Goal: Find contact information: Find contact information

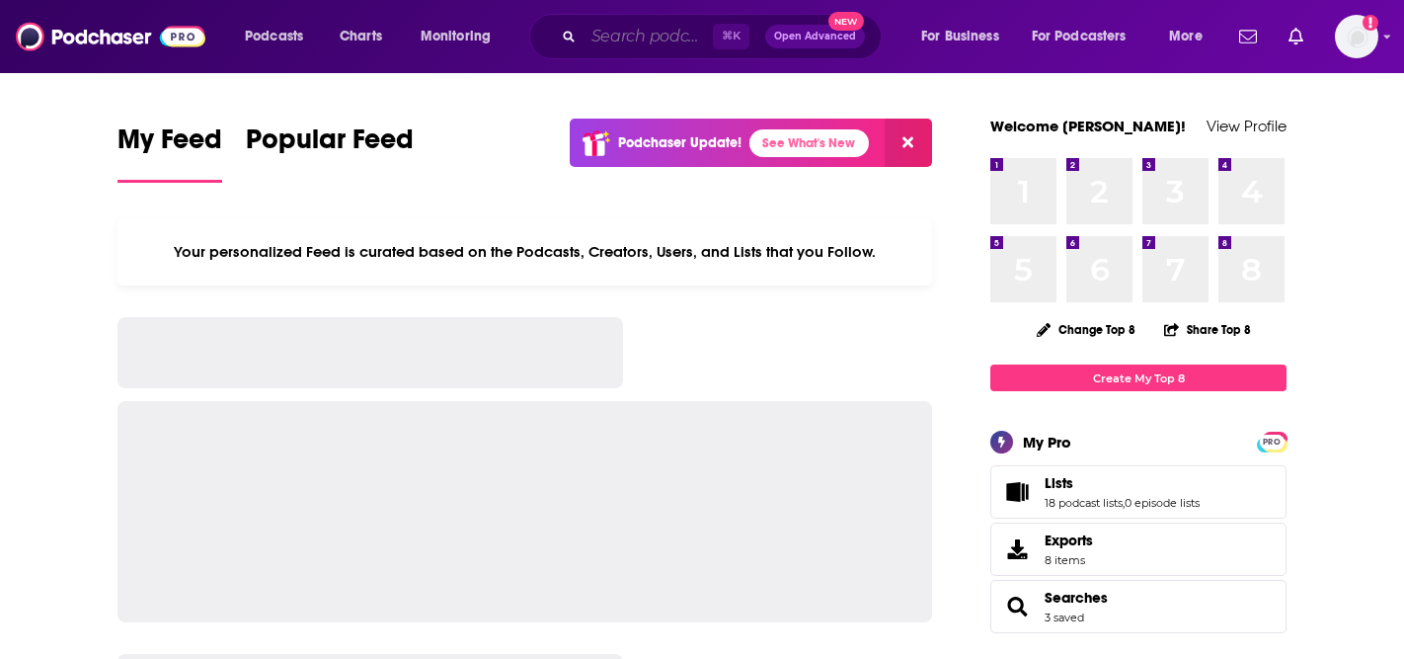
click at [584, 30] on input "Search podcasts, credits, & more..." at bounding box center [648, 37] width 129 height 32
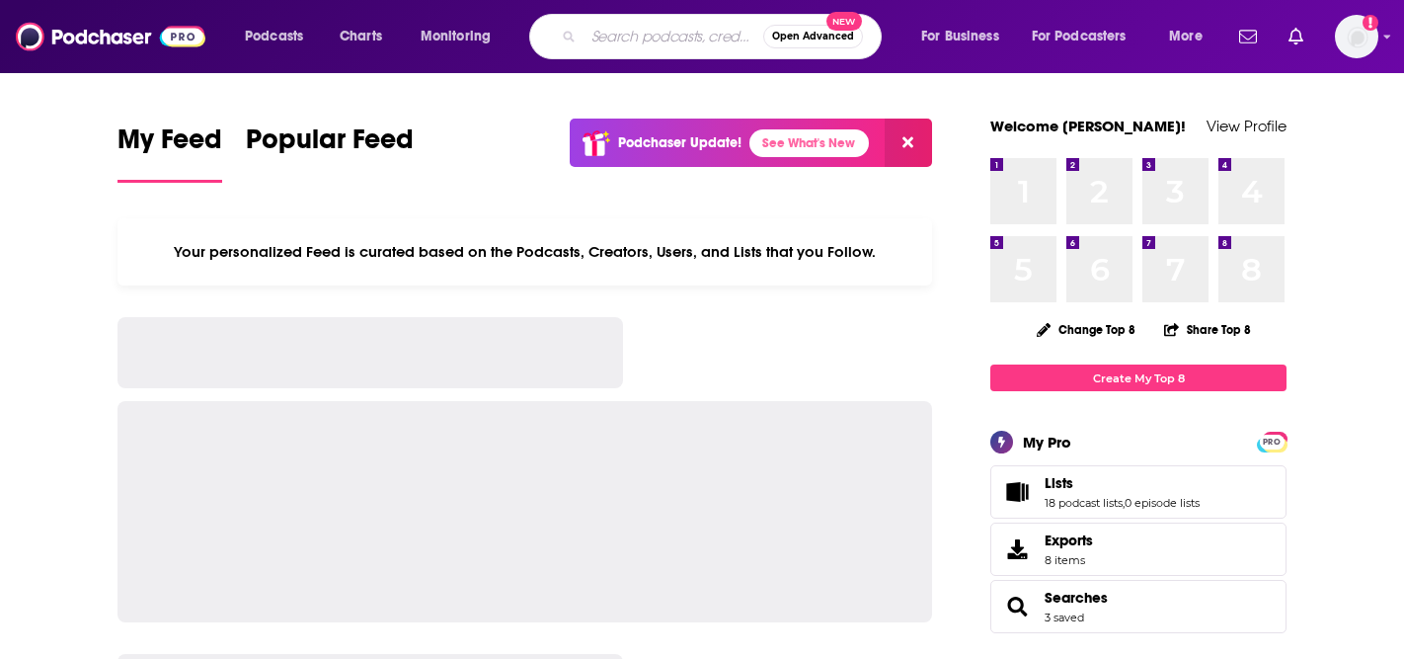
paste input "Amina — Change Your Life"
type input "Amina — Change Your Life"
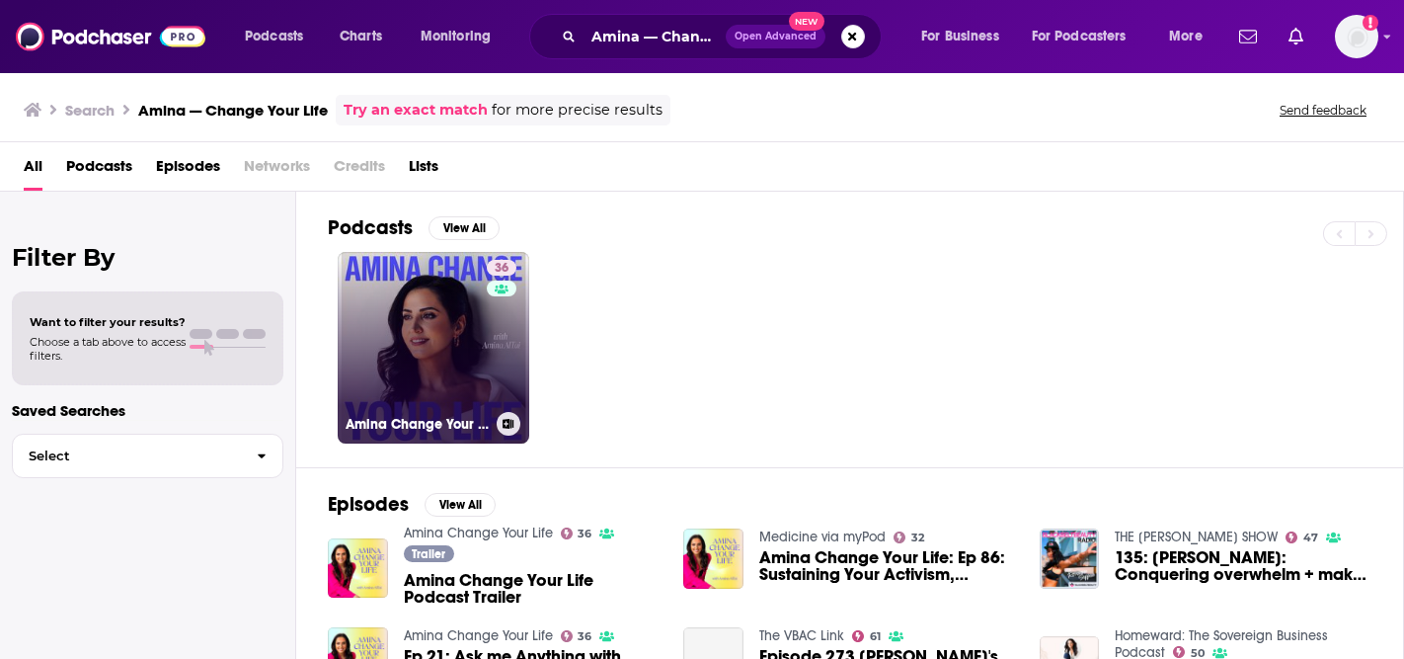
click at [440, 386] on link "36 Amina Change Your Life" at bounding box center [434, 348] width 192 height 192
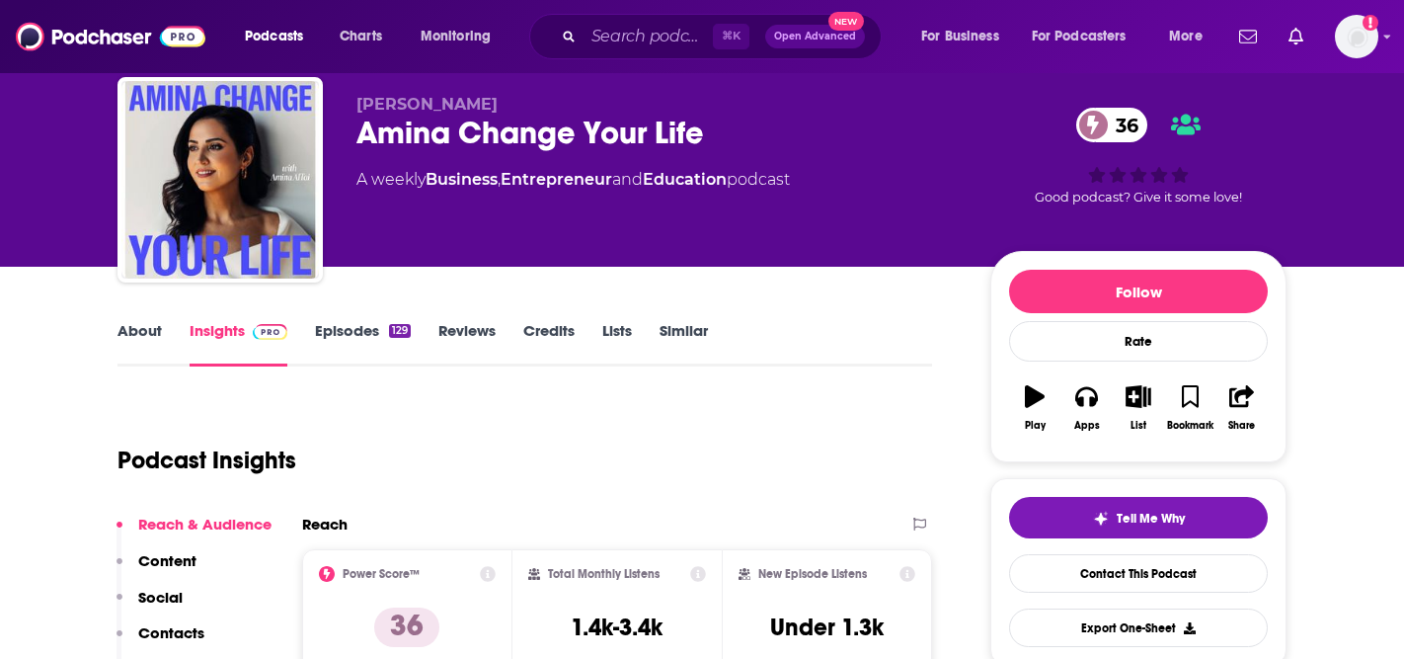
scroll to position [44, 0]
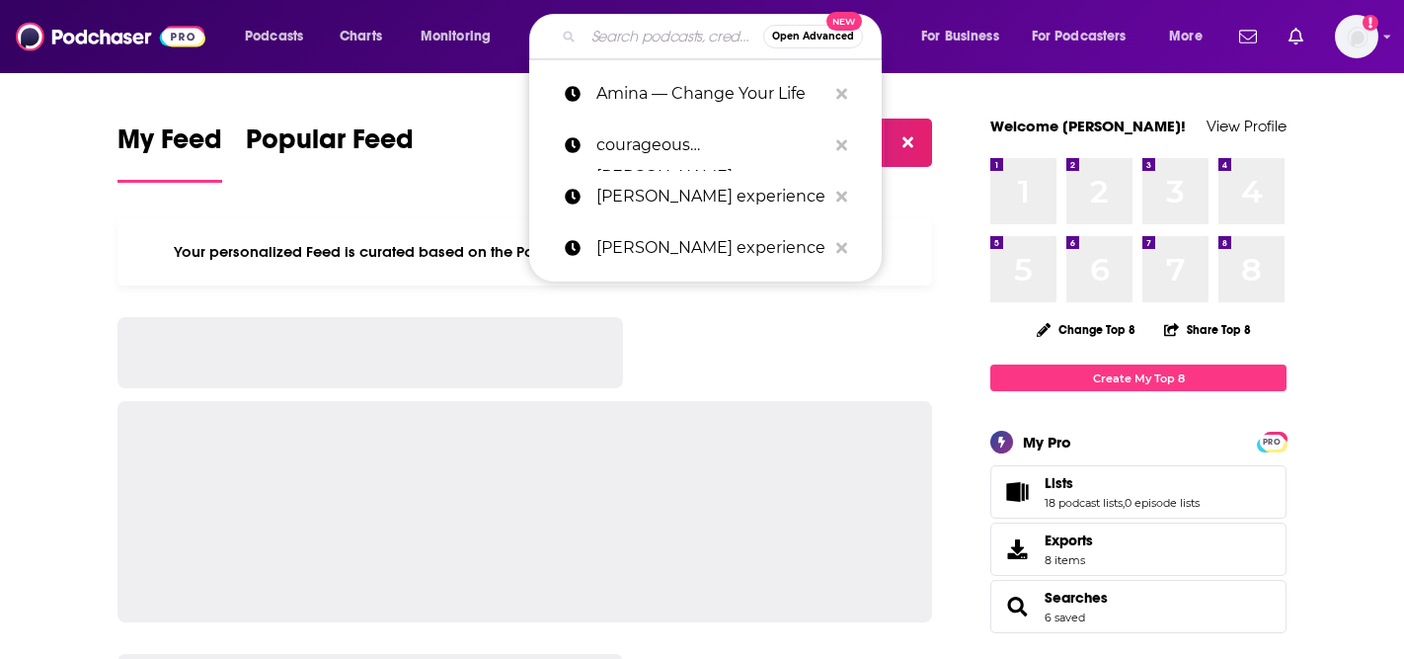
click at [599, 40] on input "Search podcasts, credits, & more..." at bounding box center [674, 37] width 180 height 32
paste input "Let’s Talk Memoir"
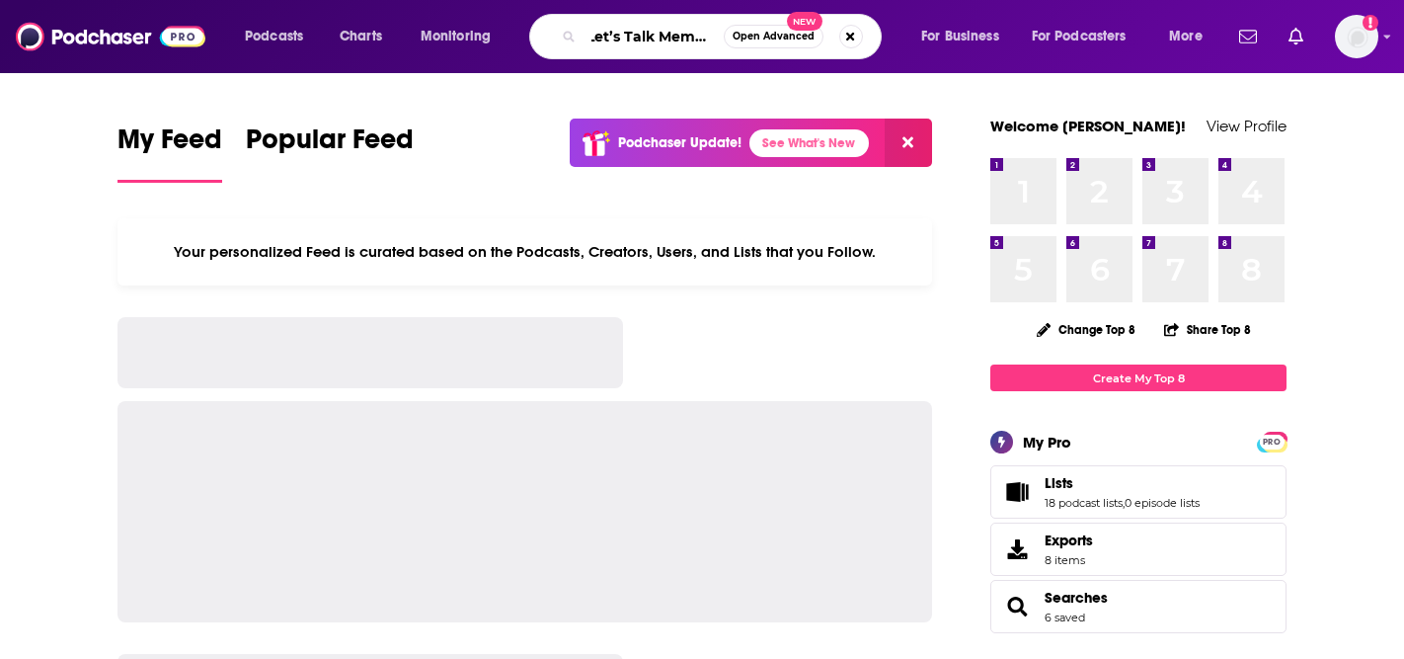
type input "Let’s Talk Memoir"
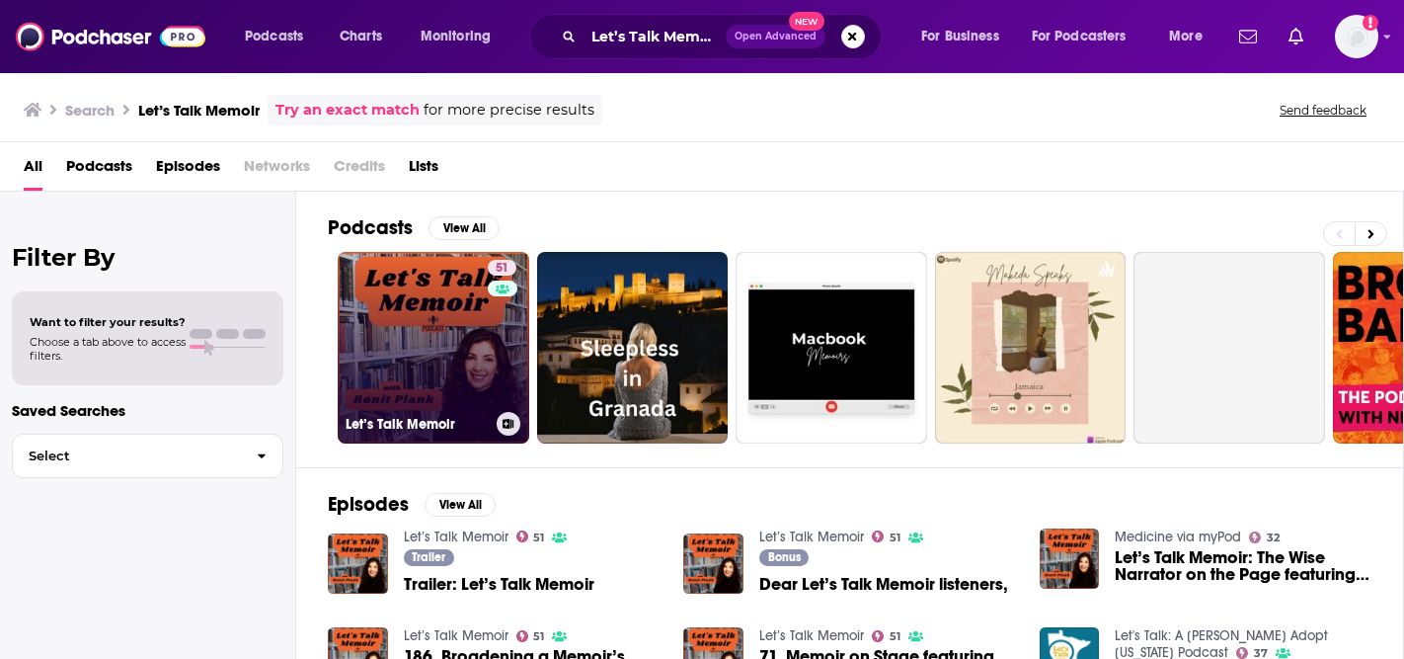
click at [449, 308] on link "51 Let’s Talk Memoir" at bounding box center [434, 348] width 192 height 192
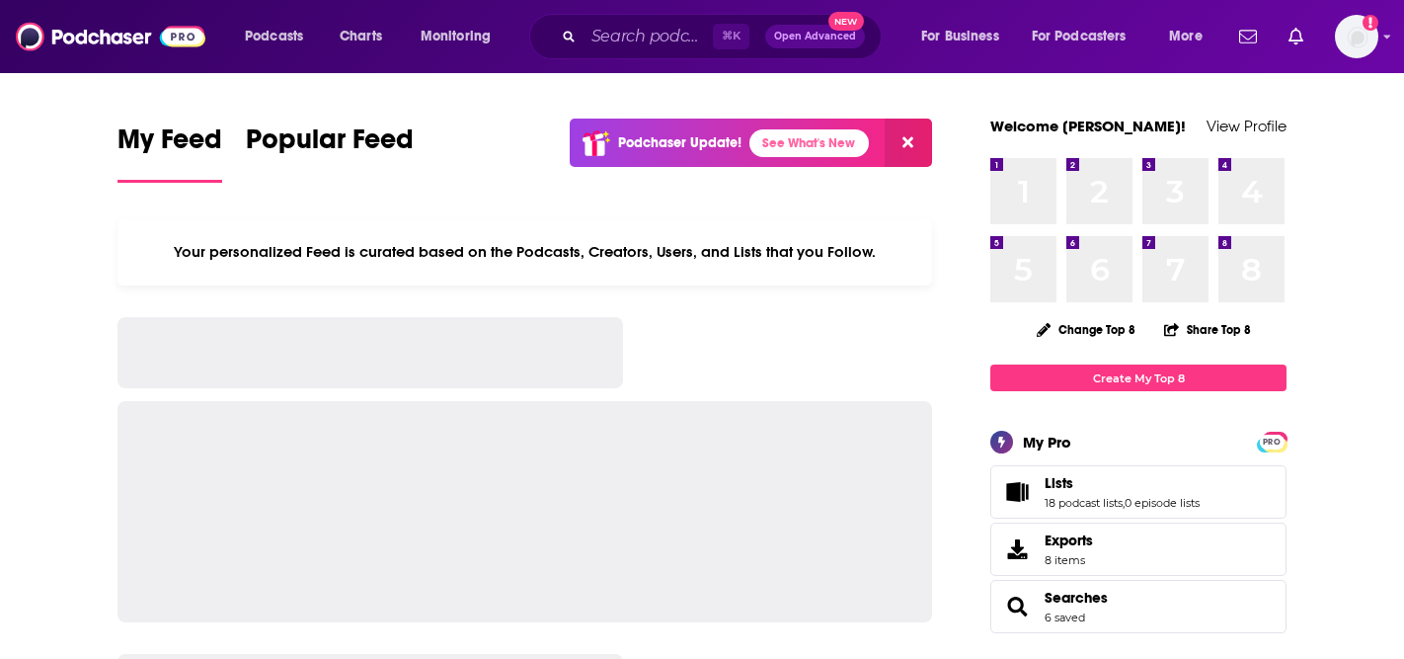
click at [635, 23] on input "Search podcasts, credits, & more..." at bounding box center [648, 37] width 129 height 32
click at [633, 43] on input "Search podcasts, credits, & more..." at bounding box center [648, 37] width 129 height 32
click at [633, 42] on input "Search podcasts, credits, & more..." at bounding box center [648, 37] width 129 height 32
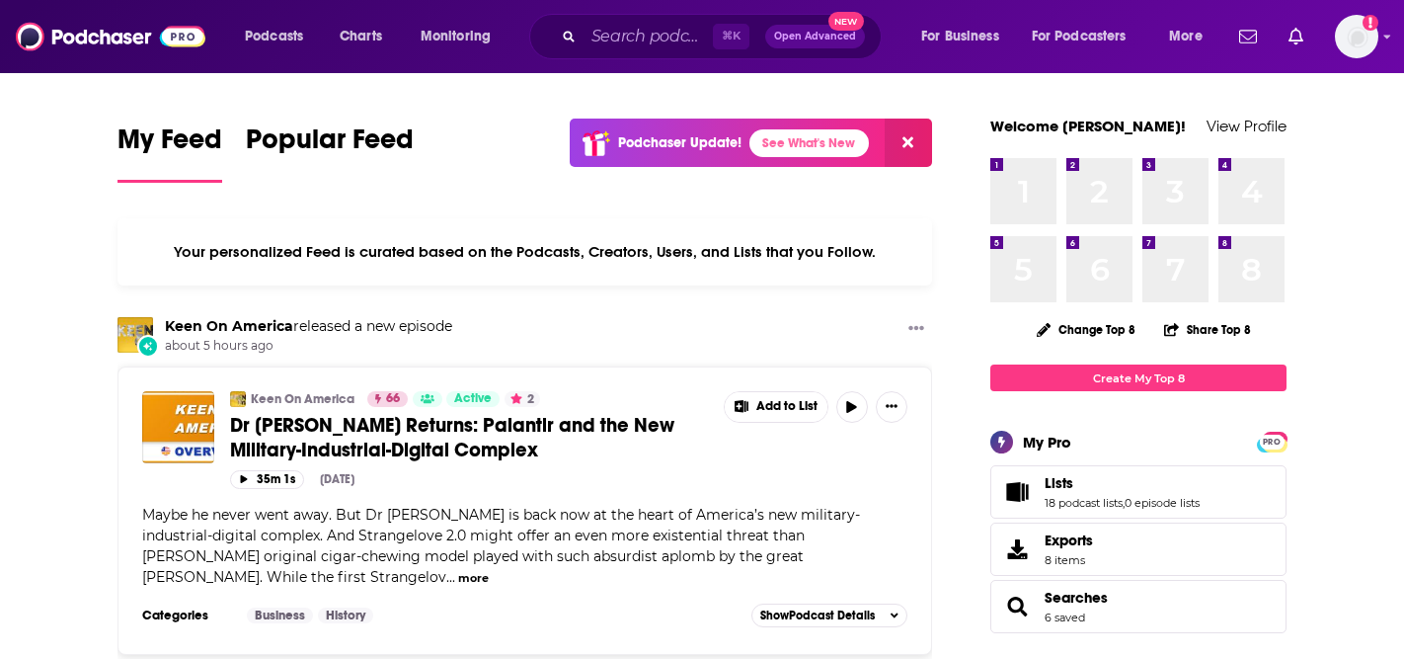
click at [631, 34] on input "Search podcasts, credits, & more..." at bounding box center [648, 37] width 129 height 32
click at [443, 164] on div "My Feed Popular Feed Podchaser Update! See What's New" at bounding box center [525, 153] width 815 height 68
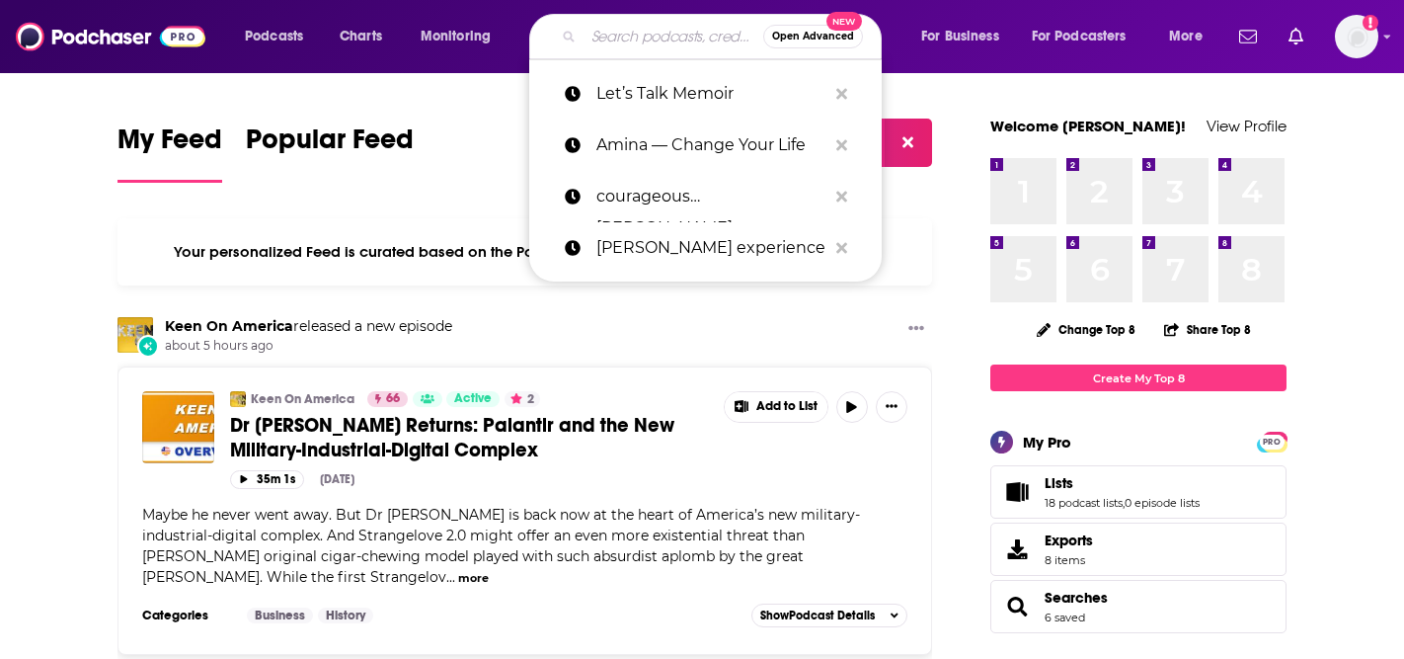
click at [642, 39] on input "Search podcasts, credits, & more..." at bounding box center [674, 37] width 180 height 32
paste input "A Little Help for Our Friends"
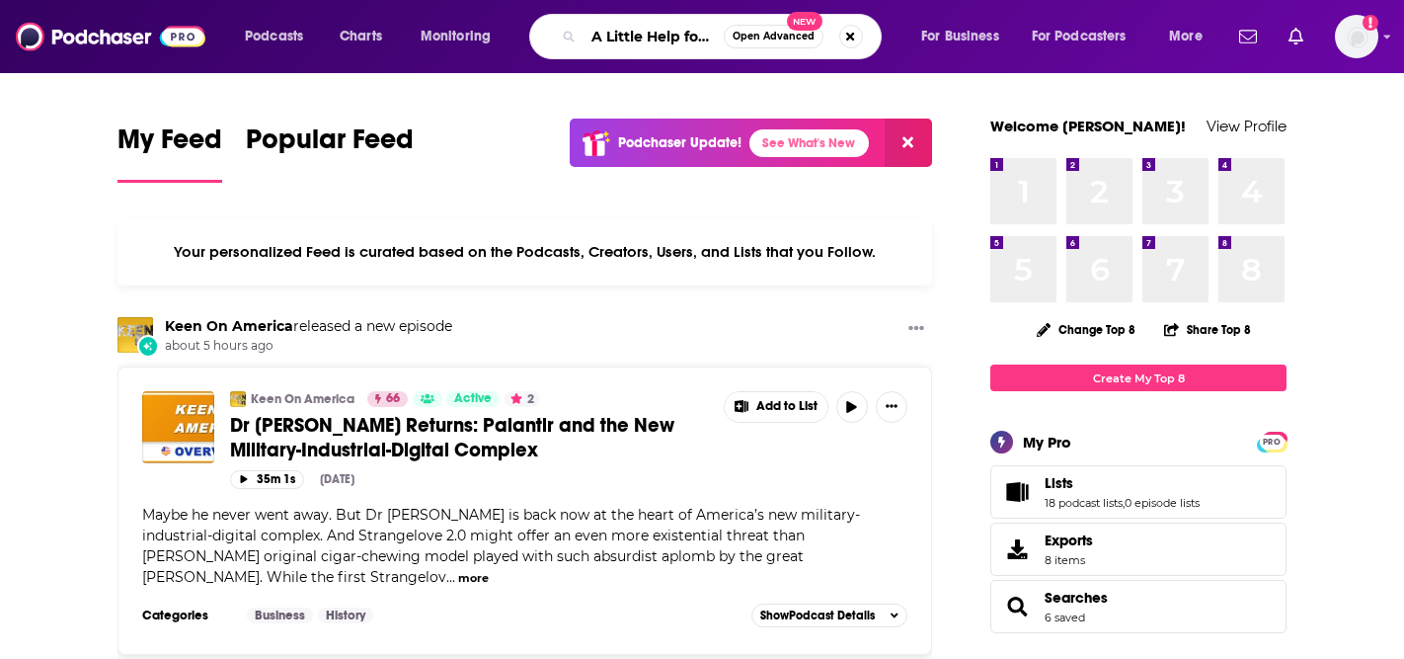
scroll to position [0, 80]
type input "A Little Help for Our Friends"
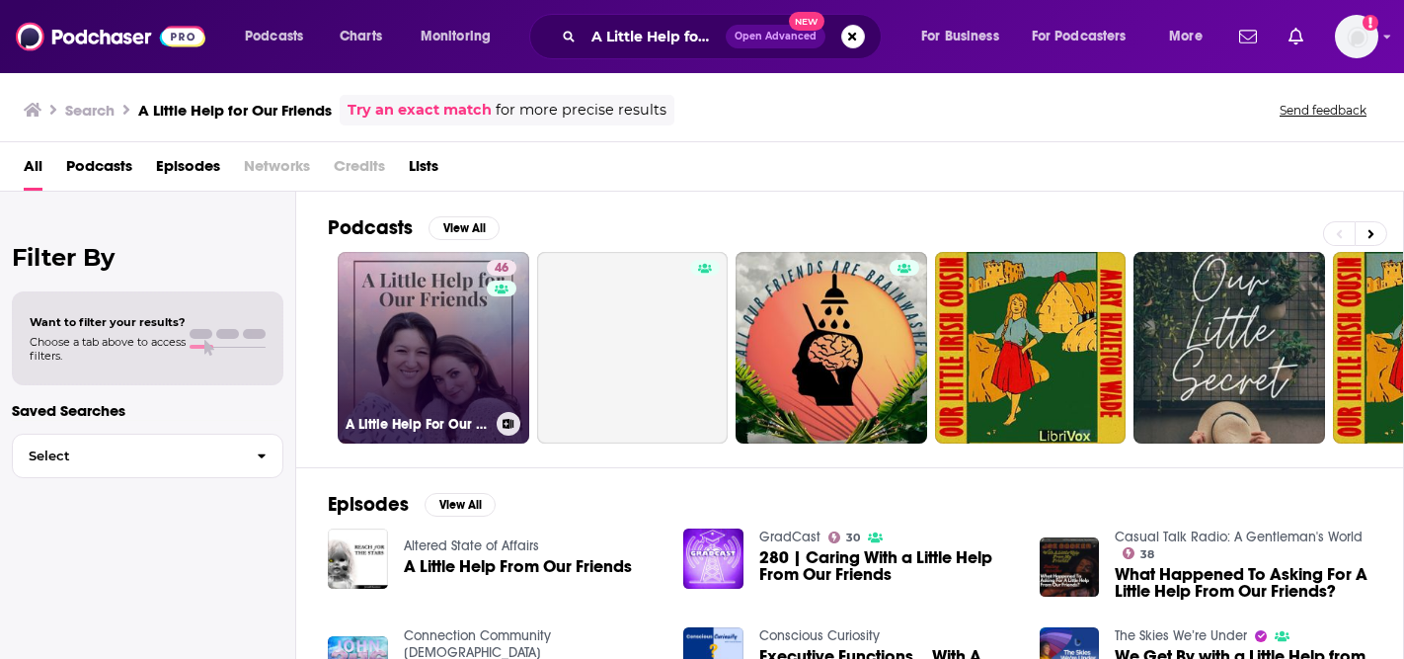
click at [464, 291] on link "46 A Little Help For Our Friends" at bounding box center [434, 348] width 192 height 192
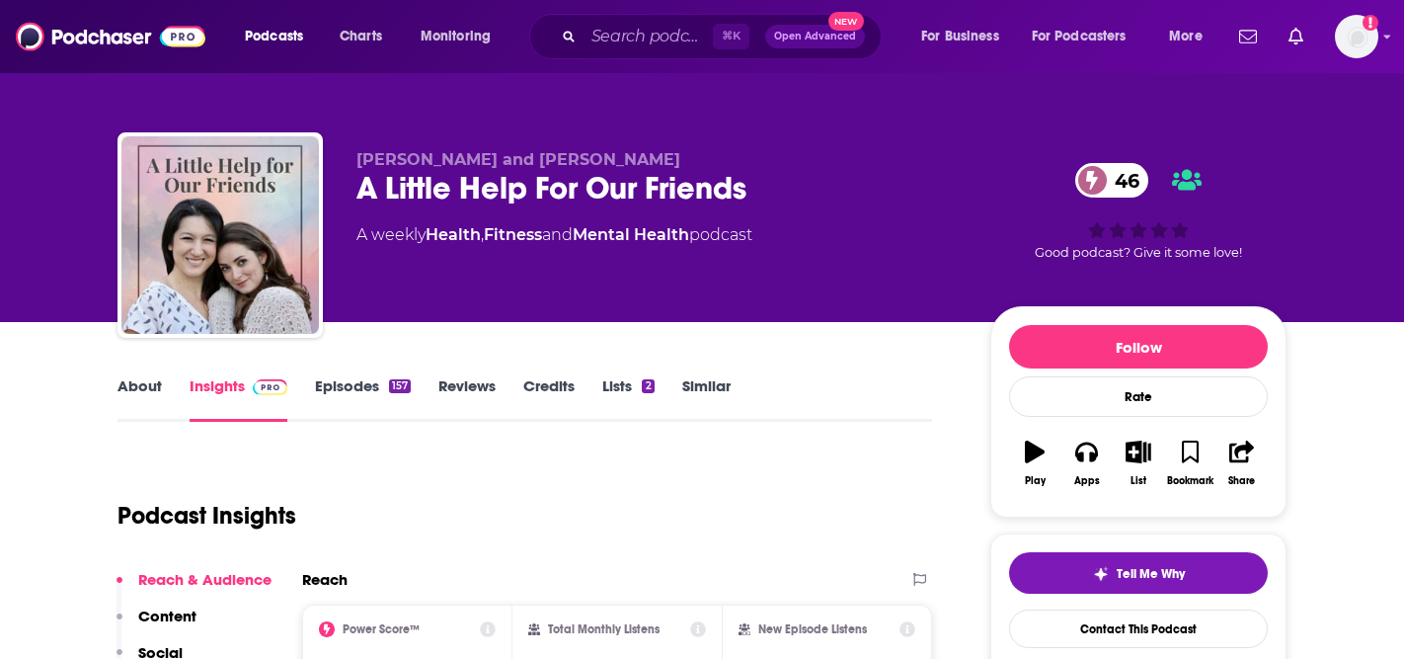
scroll to position [78, 0]
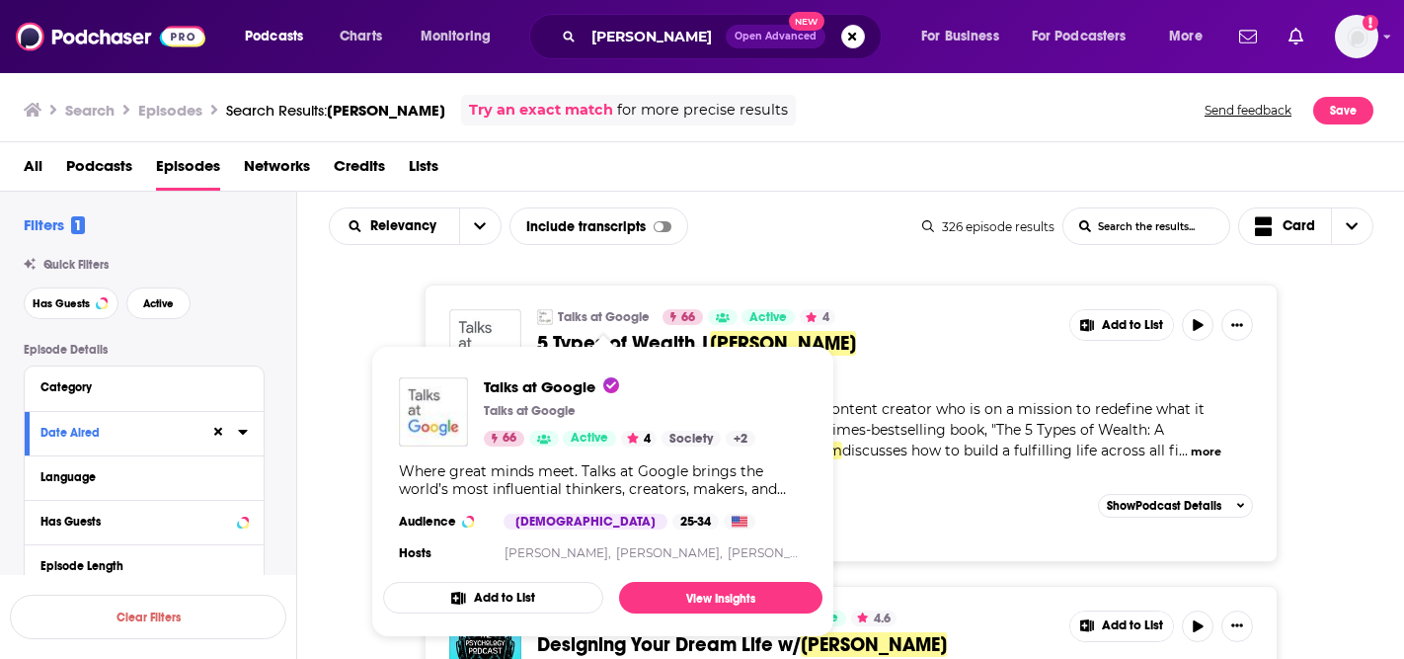
click at [586, 318] on link "Talks at Google" at bounding box center [604, 317] width 92 height 16
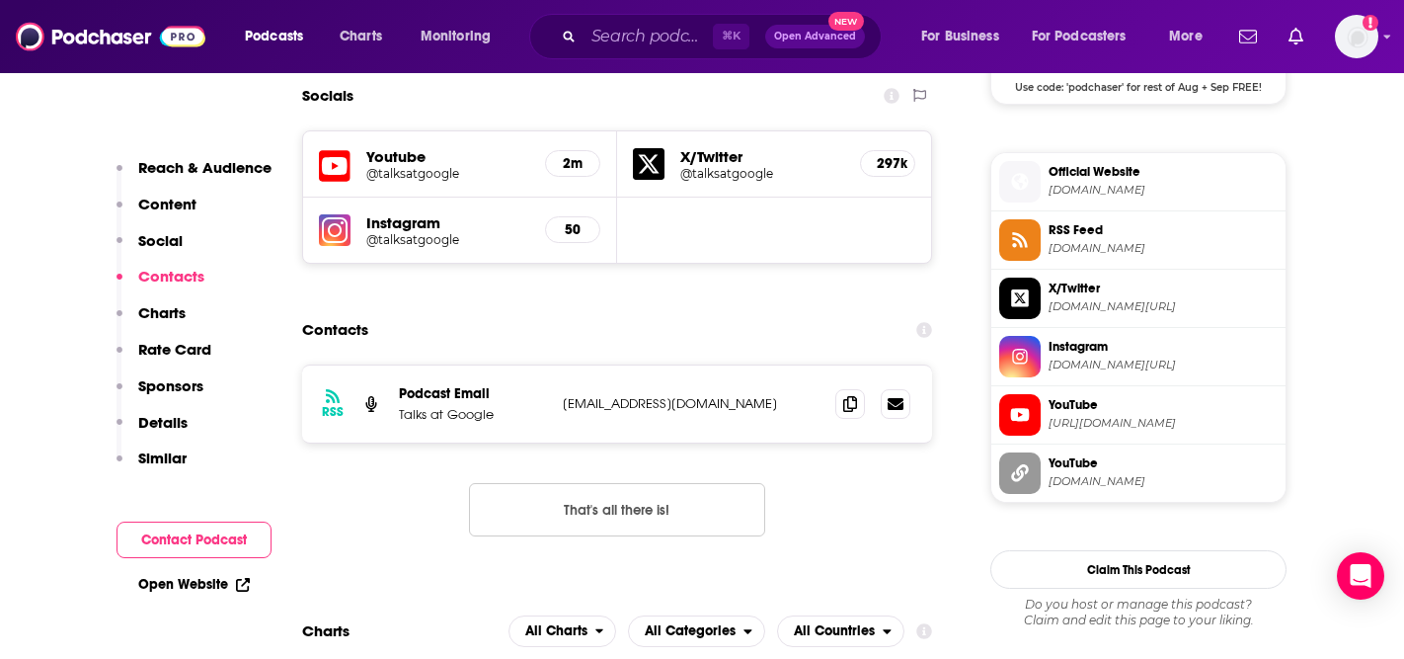
scroll to position [1711, 0]
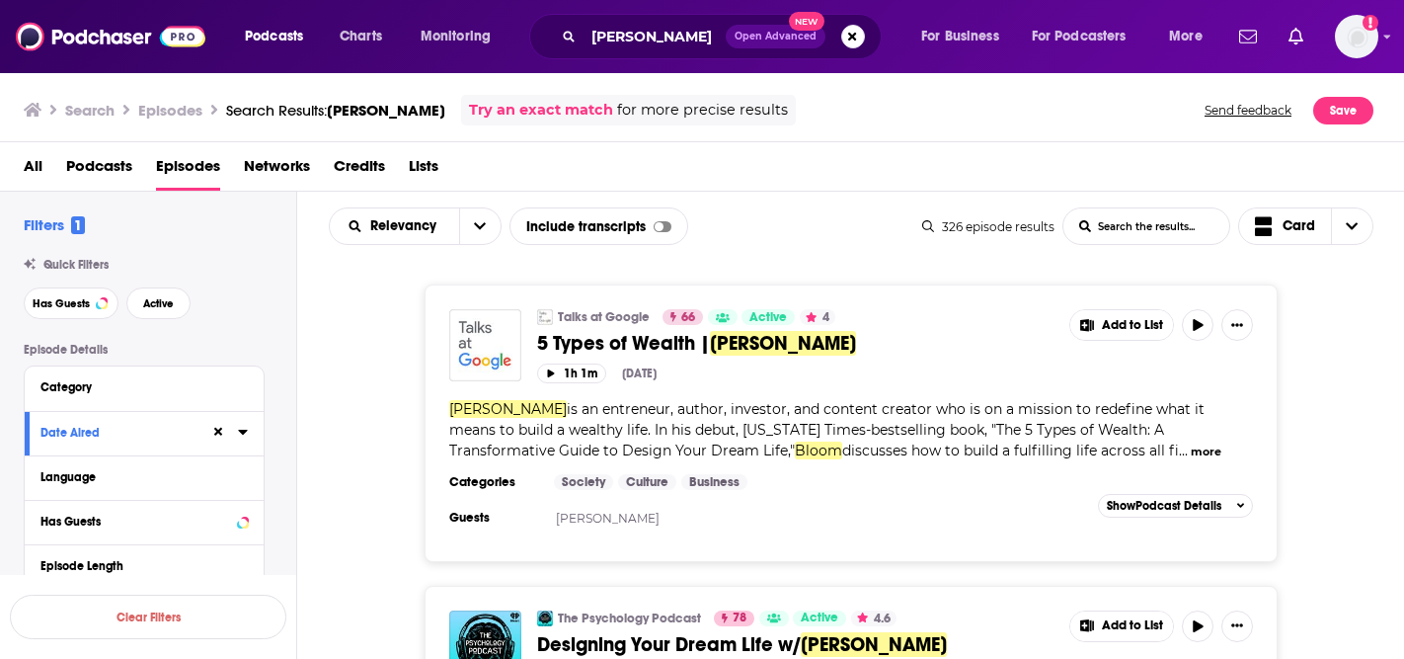
click at [319, 406] on div "Talks at Google 66 Active 4 5 Types of Wealth | [PERSON_NAME] Add to List 1h 1m…" at bounding box center [851, 422] width 1108 height 277
click at [695, 44] on input "Sahil Bloom" at bounding box center [655, 37] width 142 height 32
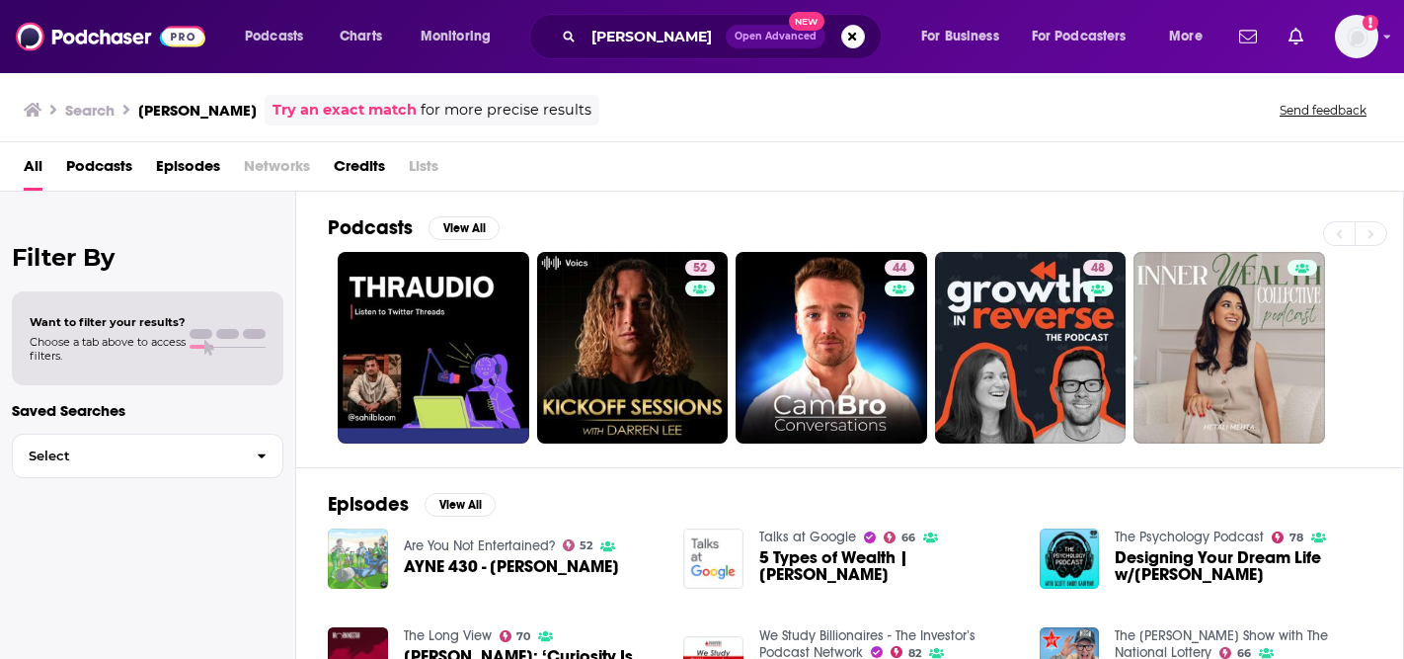
click at [352, 166] on span "Credits" at bounding box center [359, 170] width 51 height 40
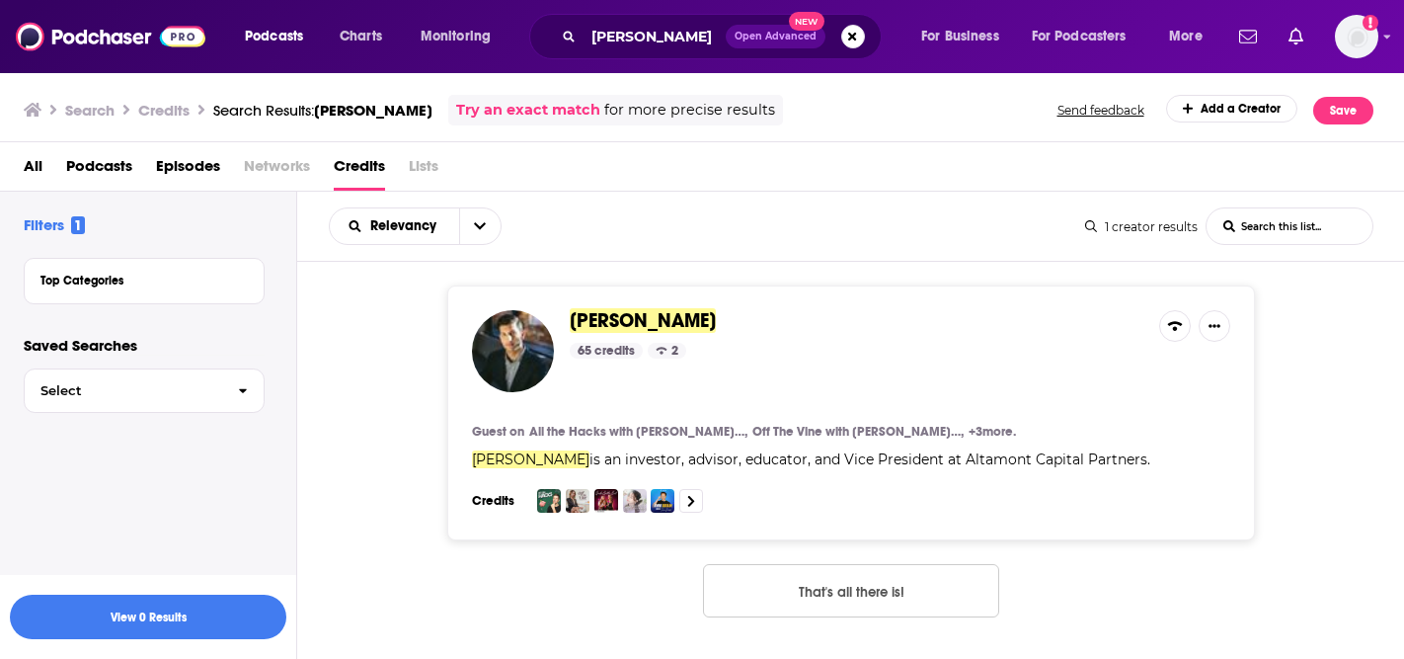
click at [616, 319] on span "Sahil Bloom" at bounding box center [643, 320] width 146 height 25
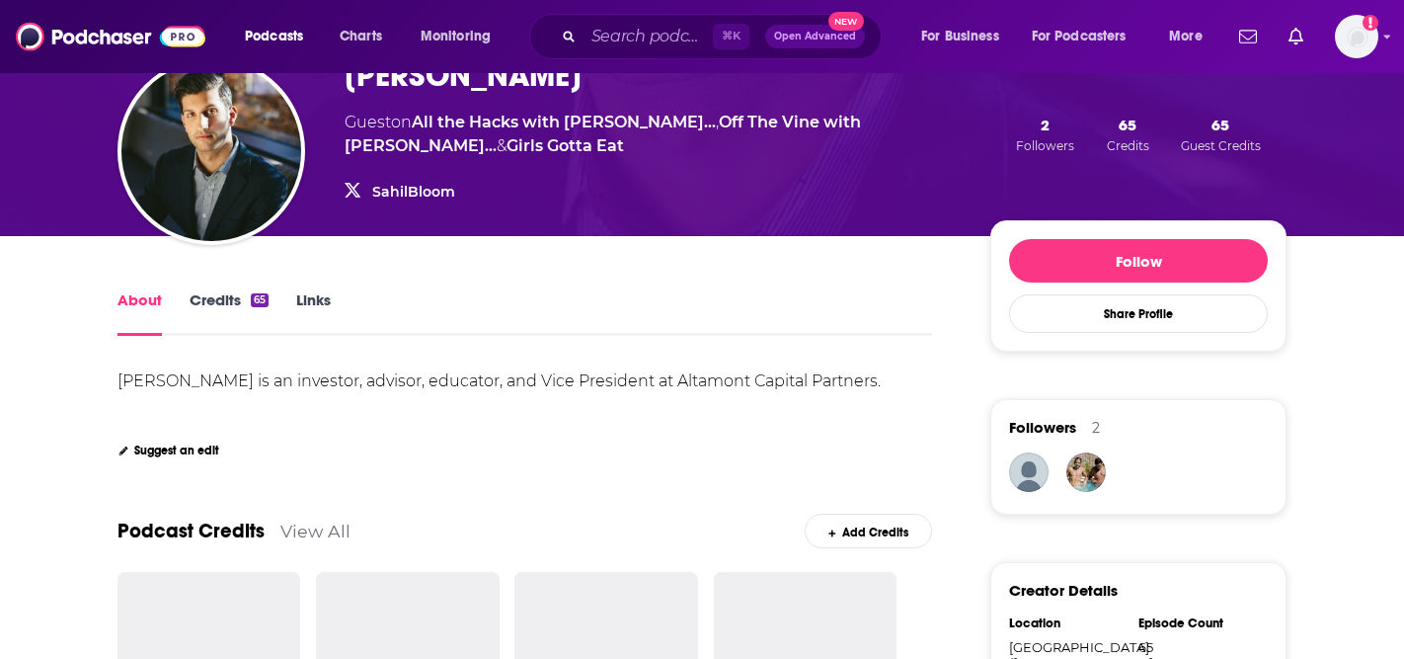
scroll to position [363, 0]
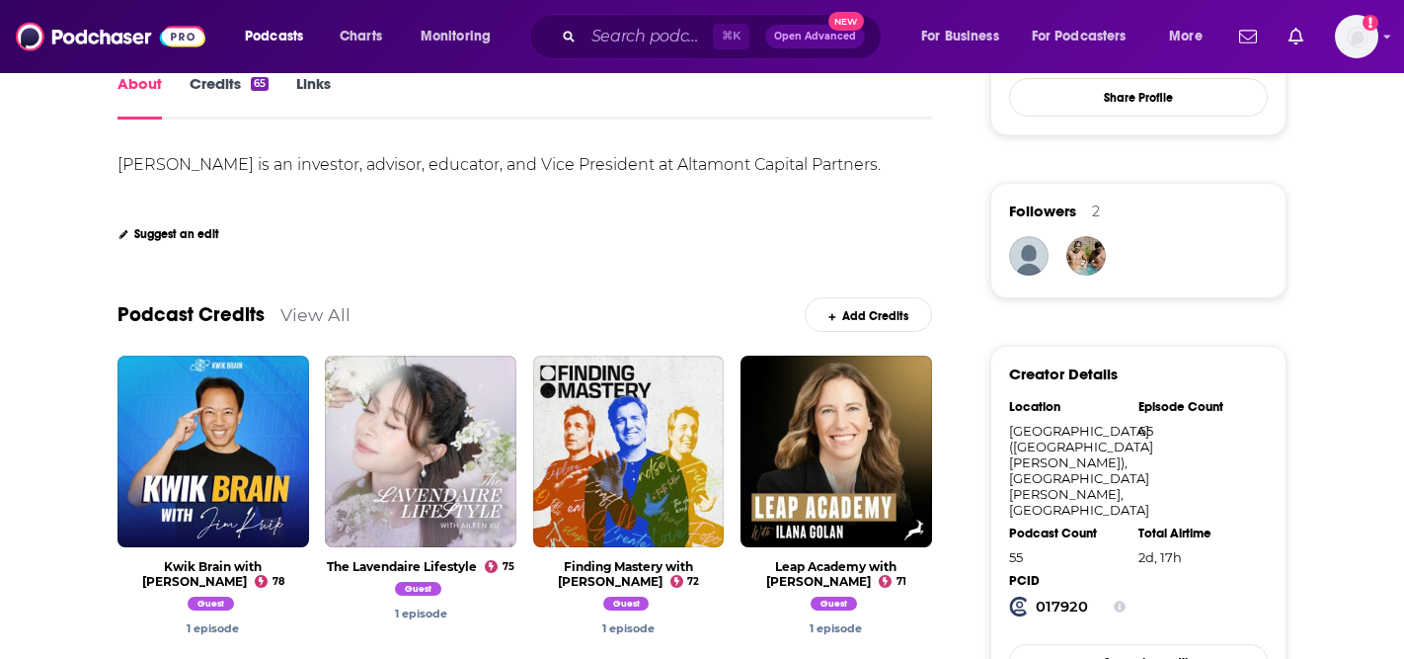
click at [328, 314] on link "View All" at bounding box center [315, 314] width 70 height 21
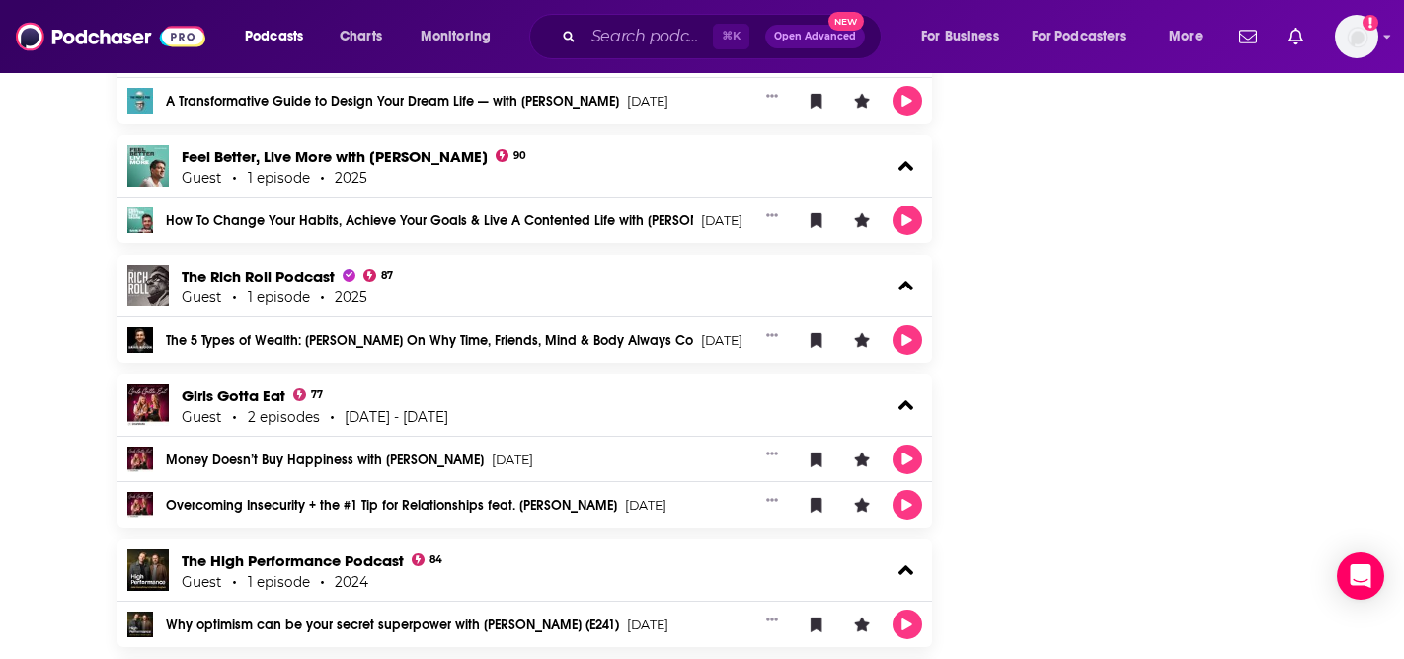
scroll to position [6153, 0]
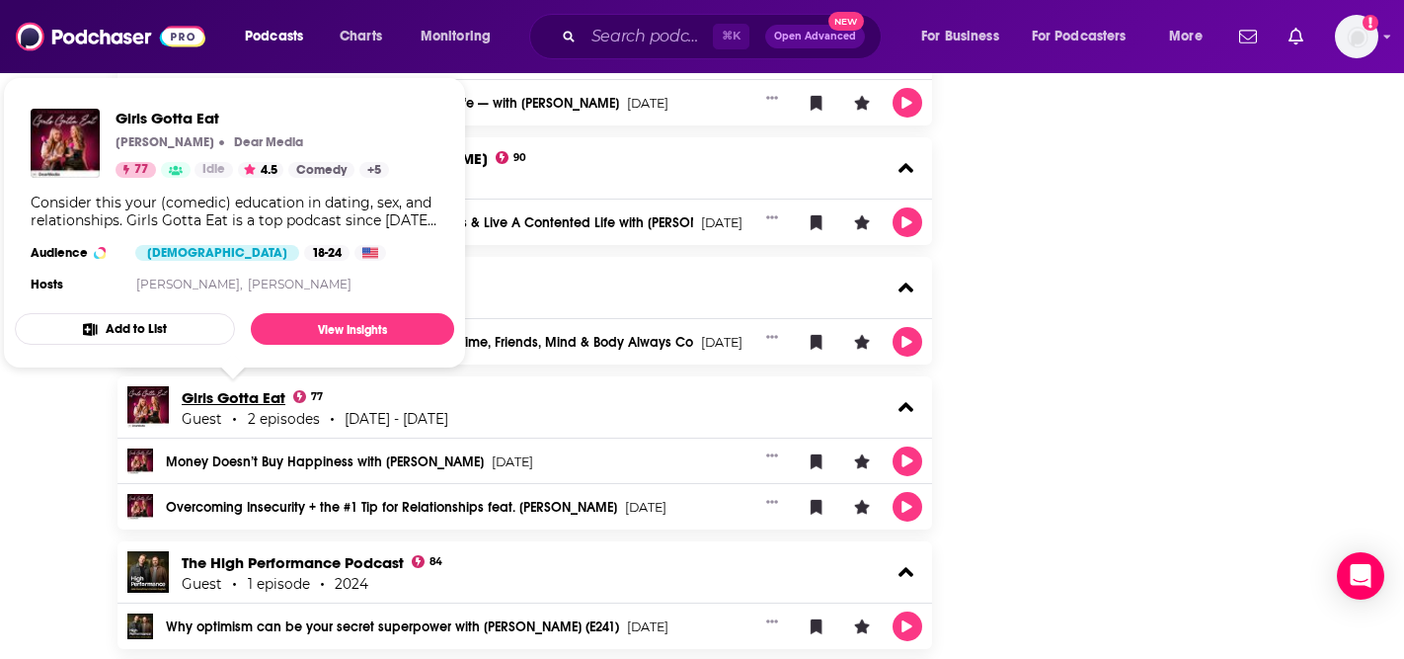
click at [263, 392] on link "Girls Gotta Eat" at bounding box center [234, 397] width 104 height 19
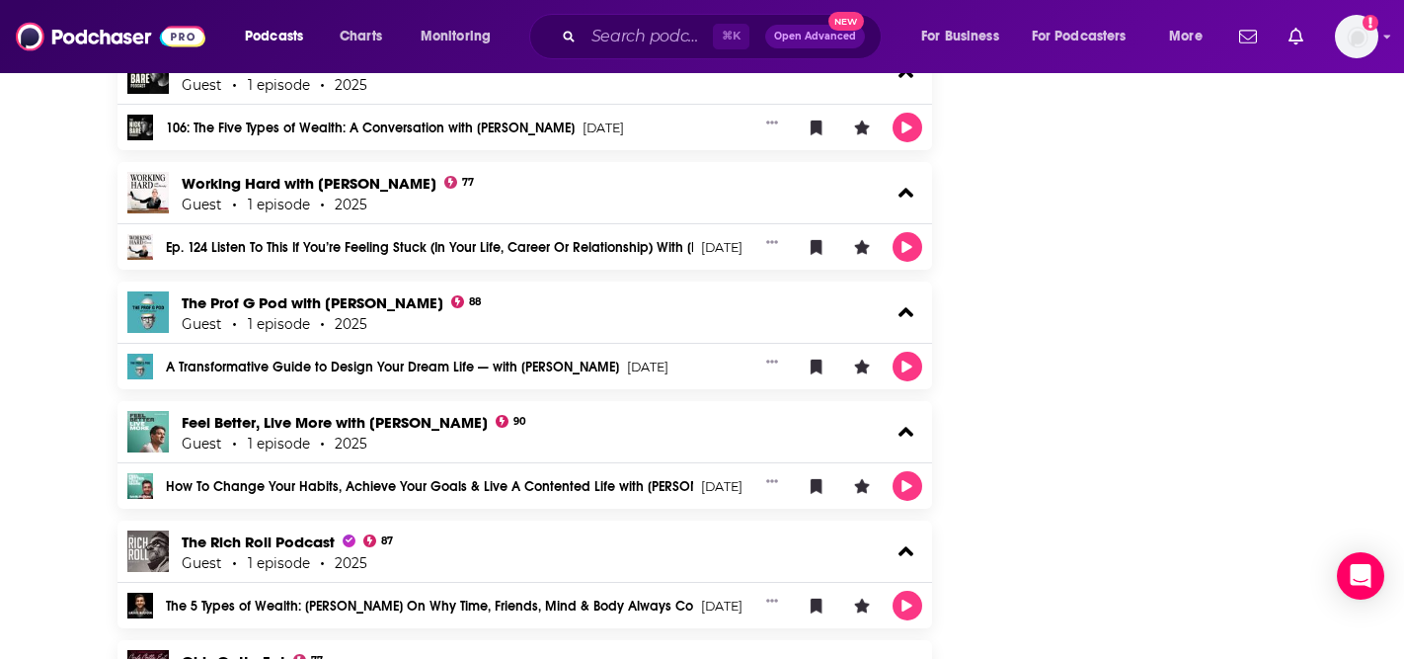
scroll to position [5886, 0]
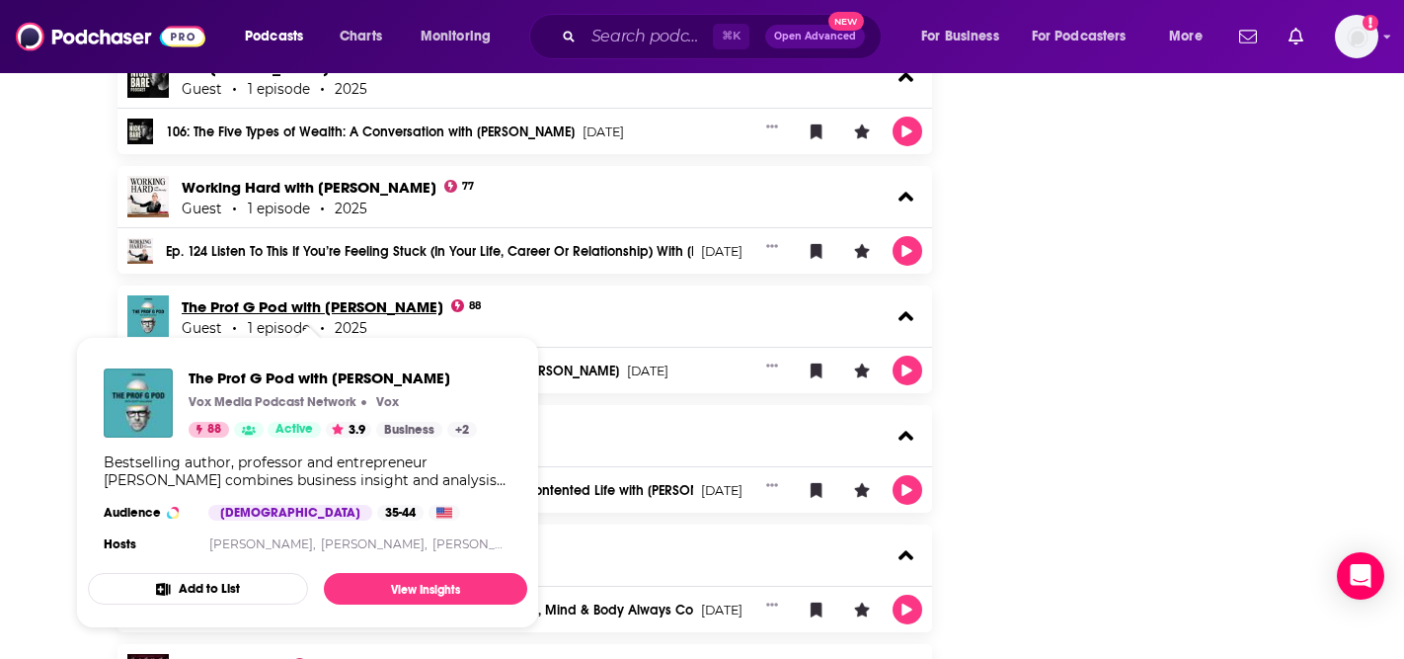
click at [398, 302] on link "The Prof G Pod with Scott Galloway" at bounding box center [313, 306] width 262 height 19
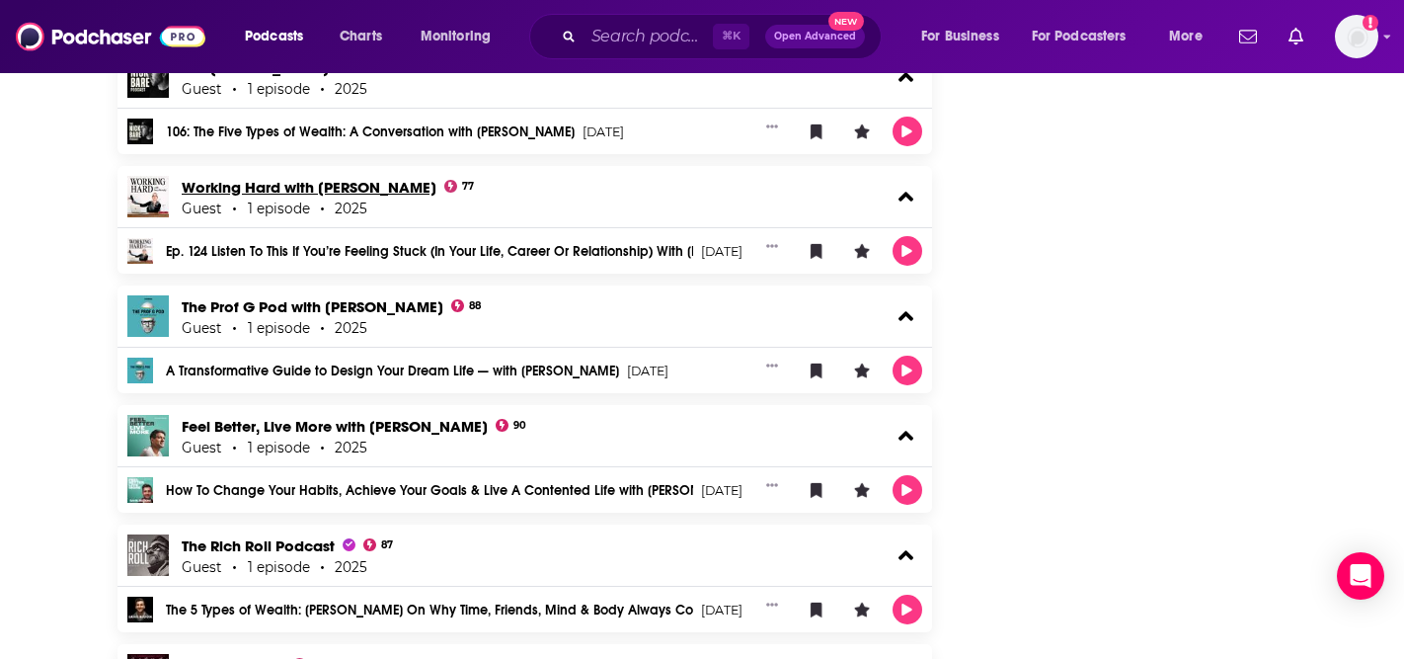
click at [379, 186] on link "Working Hard with Grace Beverley" at bounding box center [309, 187] width 255 height 19
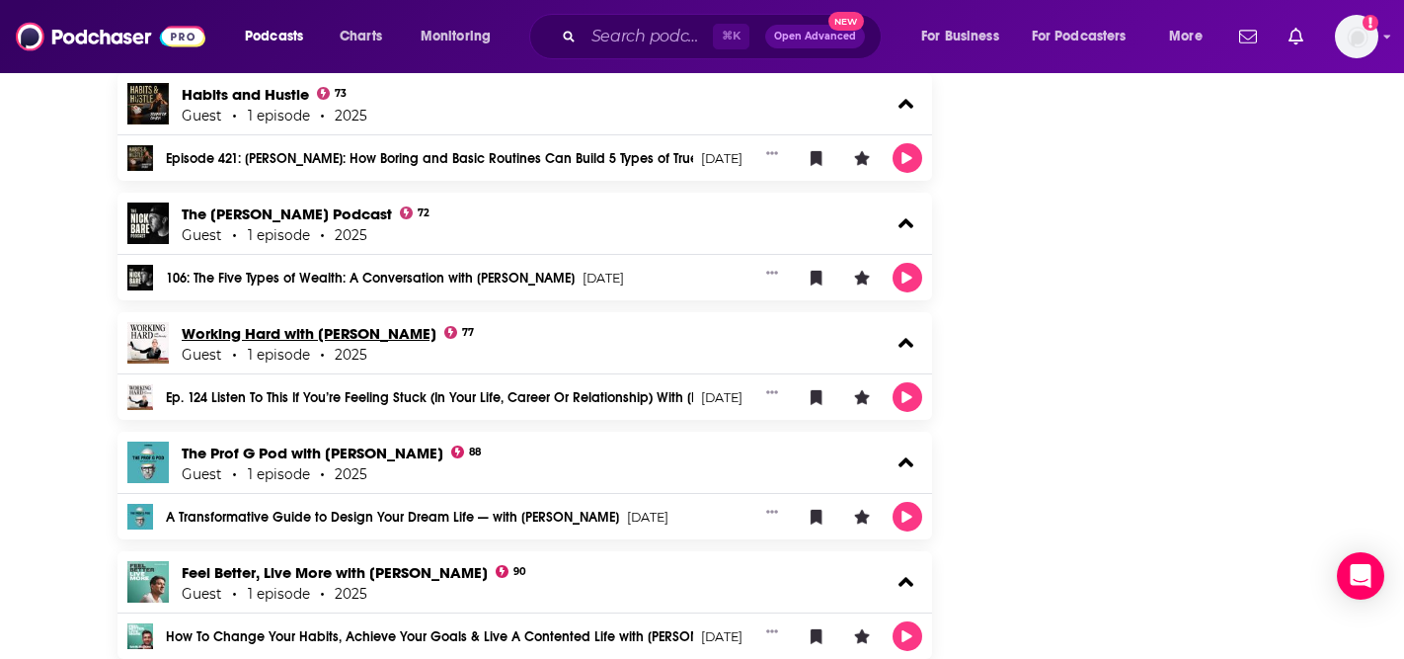
scroll to position [5712, 0]
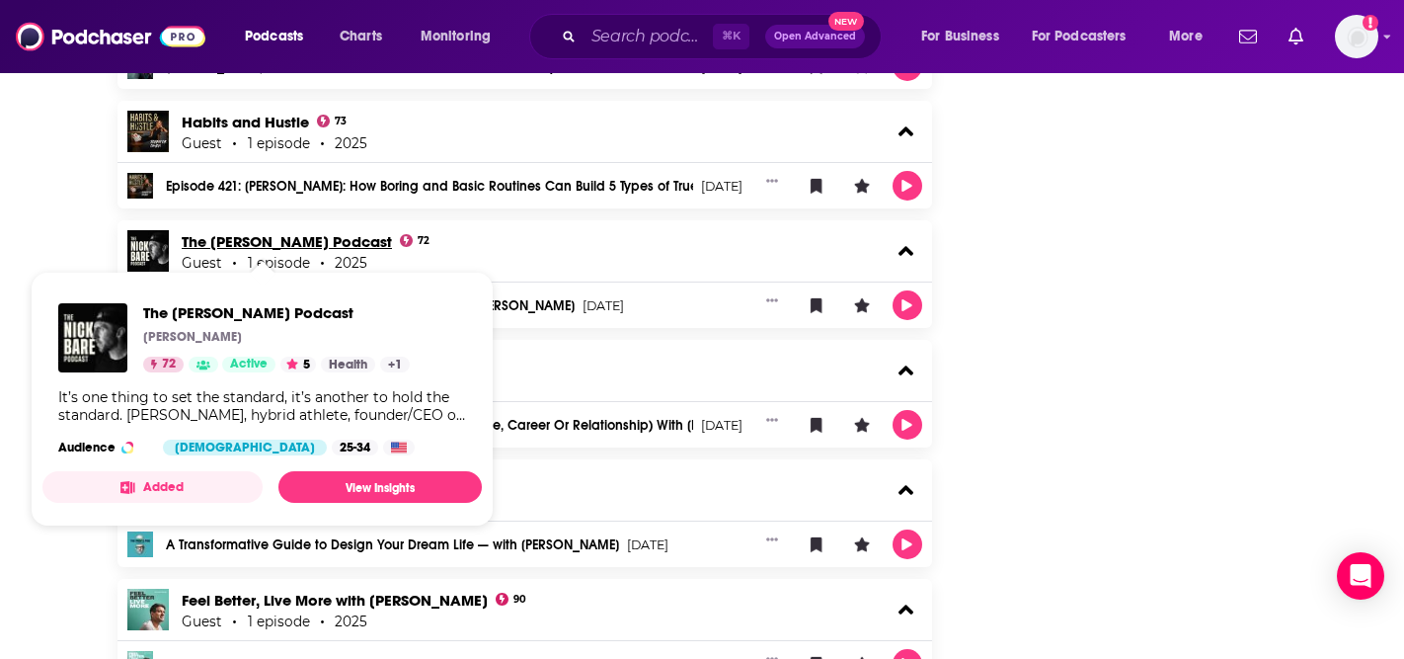
click at [309, 235] on link "The Nick Bare Podcast" at bounding box center [287, 241] width 210 height 19
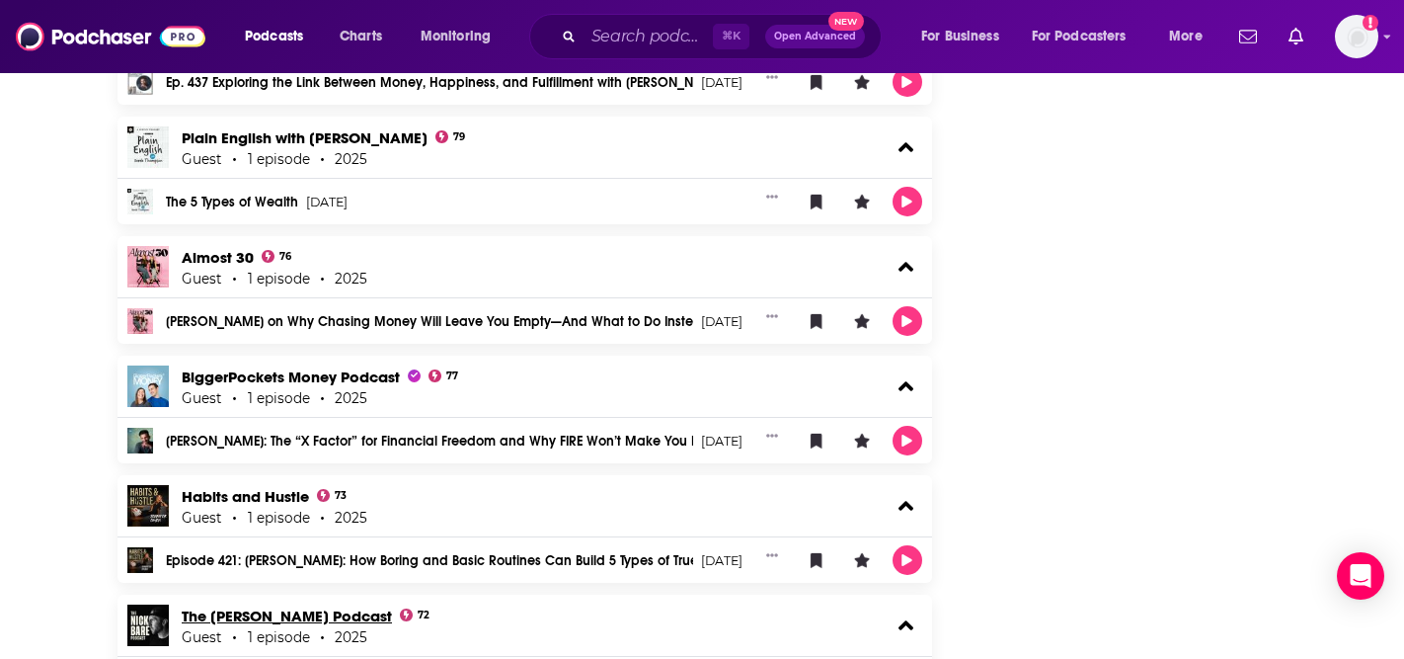
scroll to position [5331, 0]
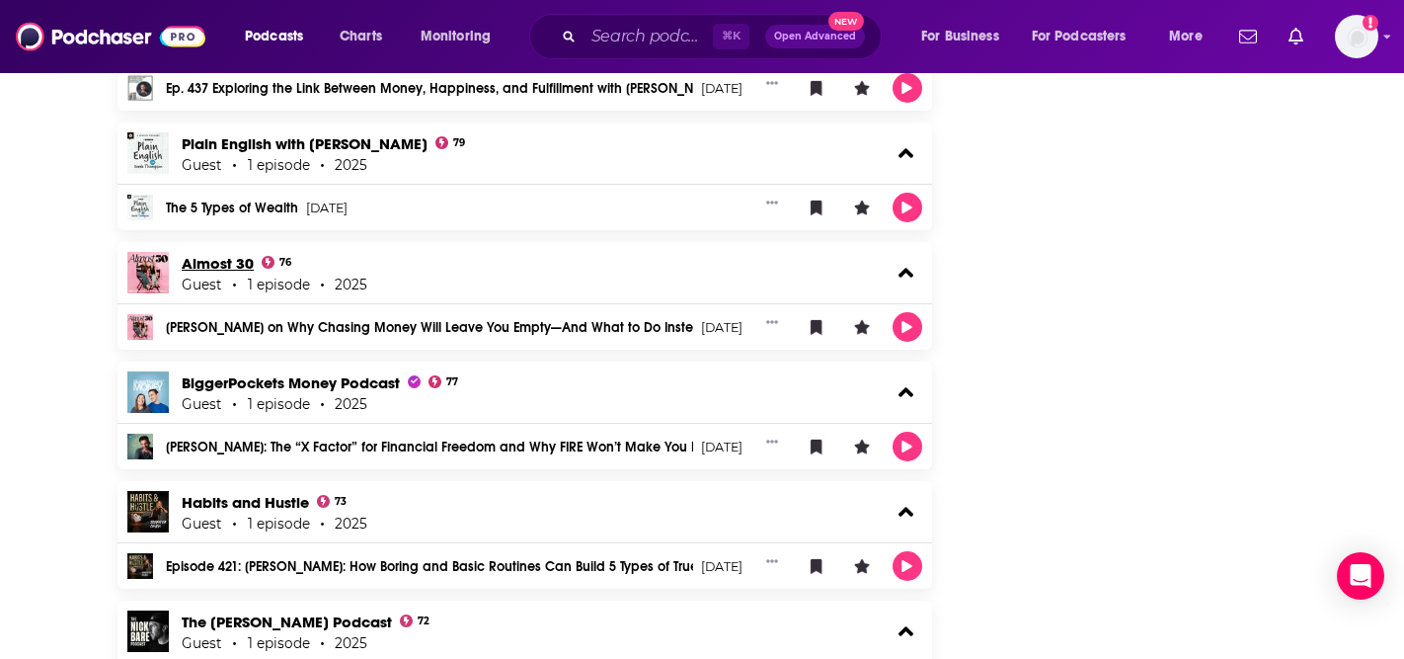
click at [210, 264] on link "Almost 30" at bounding box center [218, 263] width 72 height 19
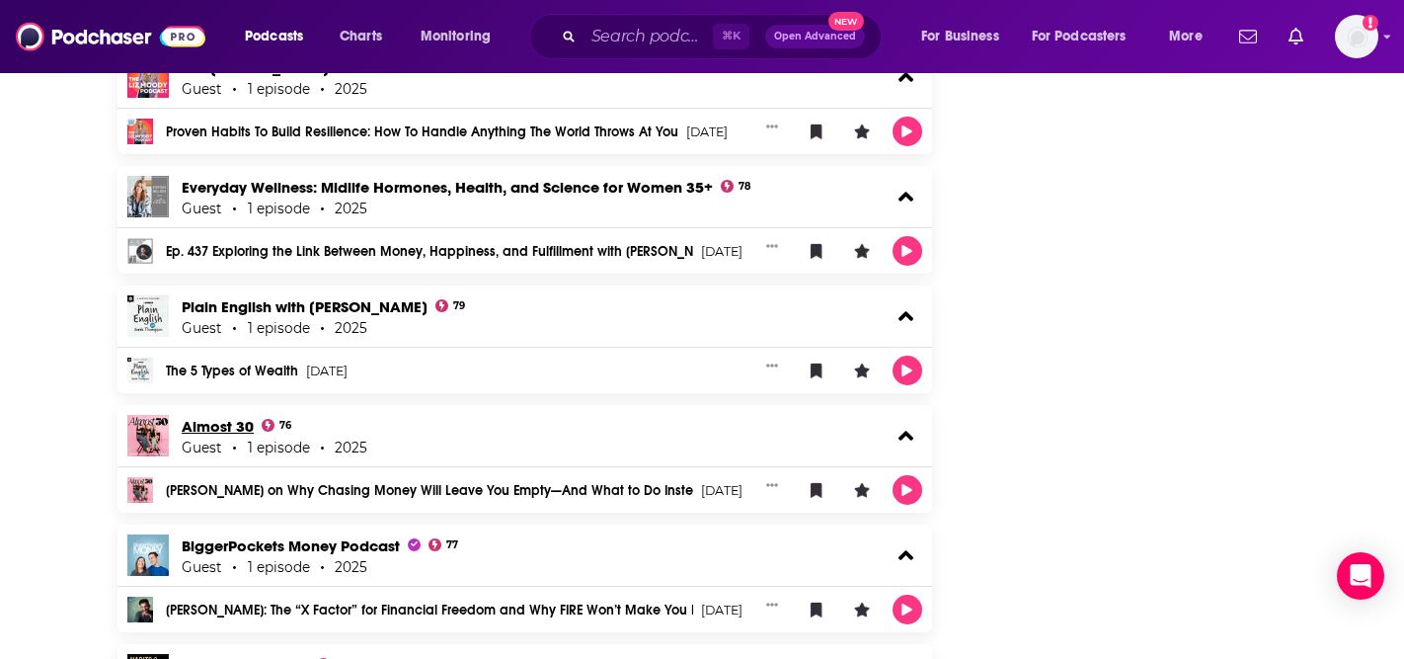
scroll to position [5164, 0]
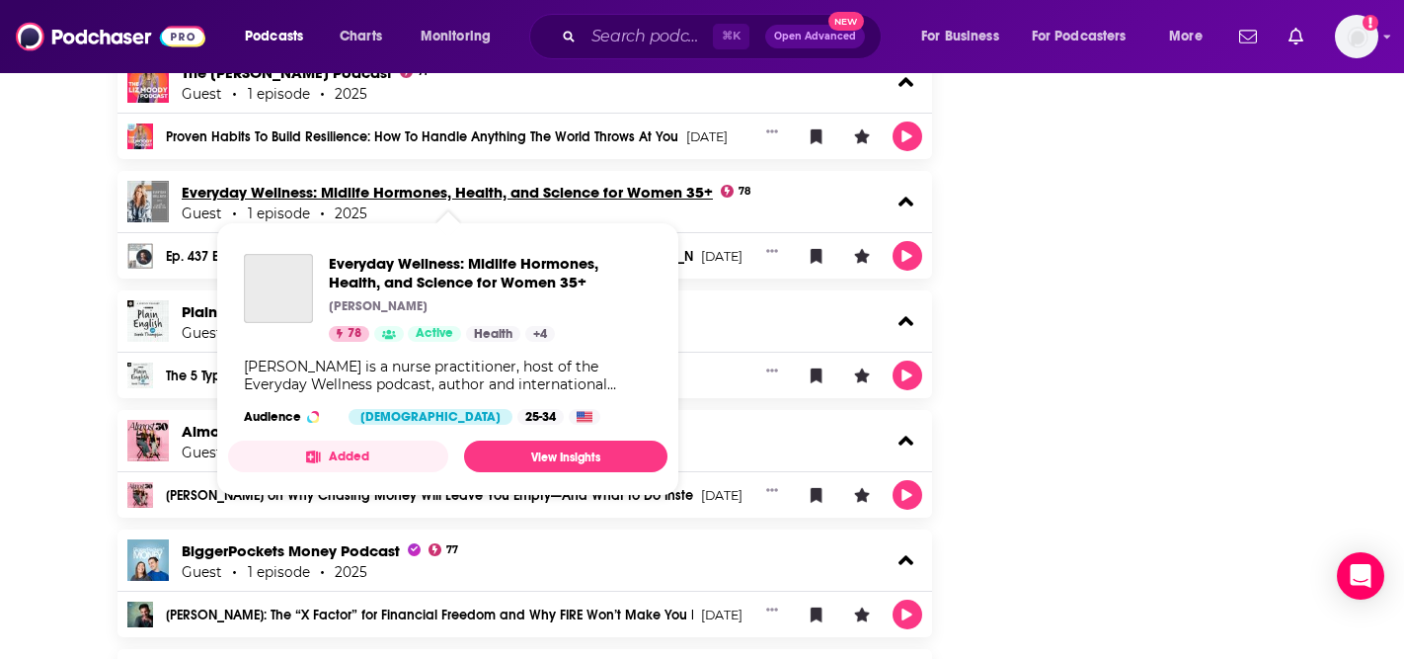
click at [229, 194] on link "Everyday Wellness: Midlife Hormones, Health, and Science for Women 35+" at bounding box center [447, 192] width 531 height 19
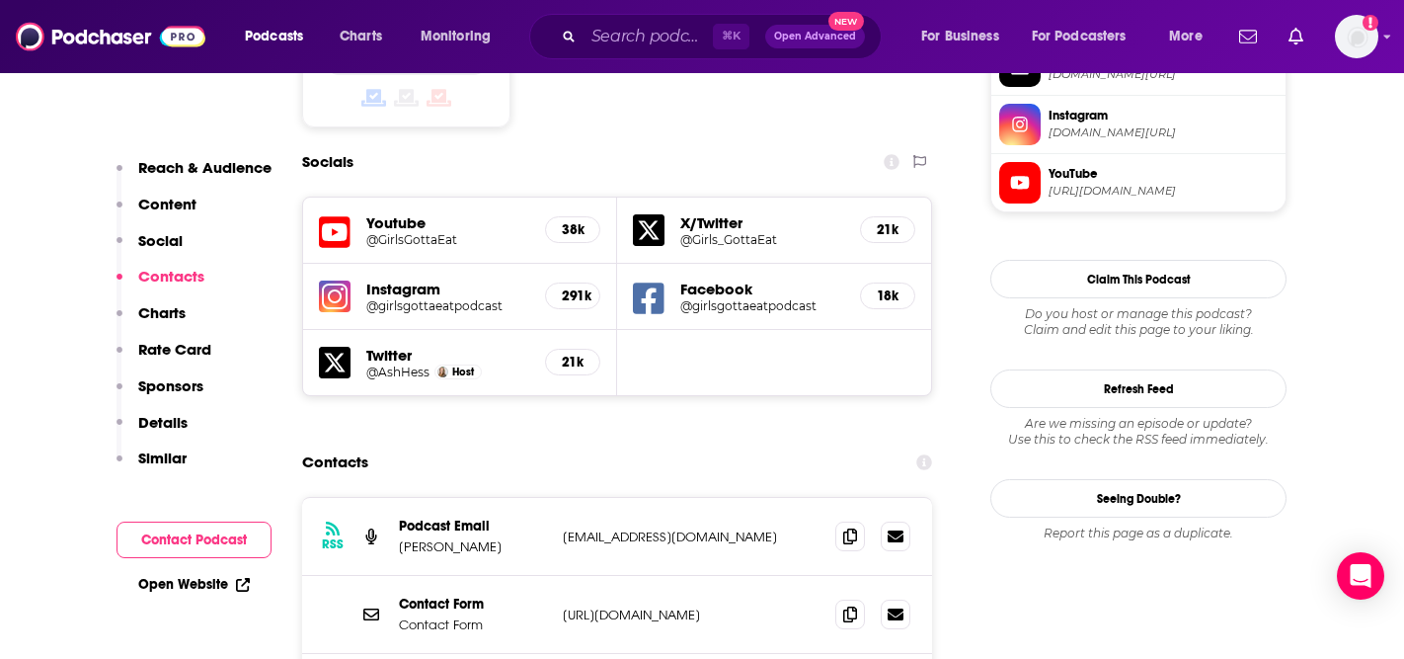
scroll to position [1809, 0]
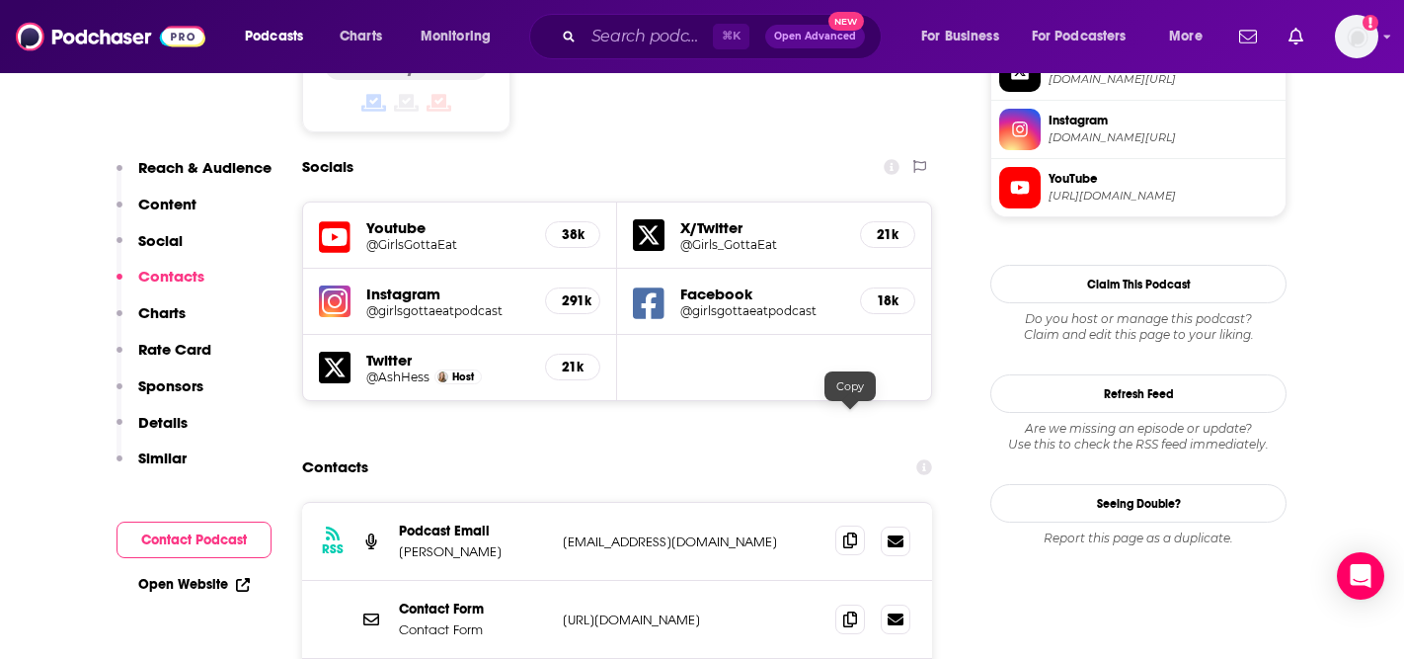
click at [840, 525] on span at bounding box center [851, 540] width 30 height 30
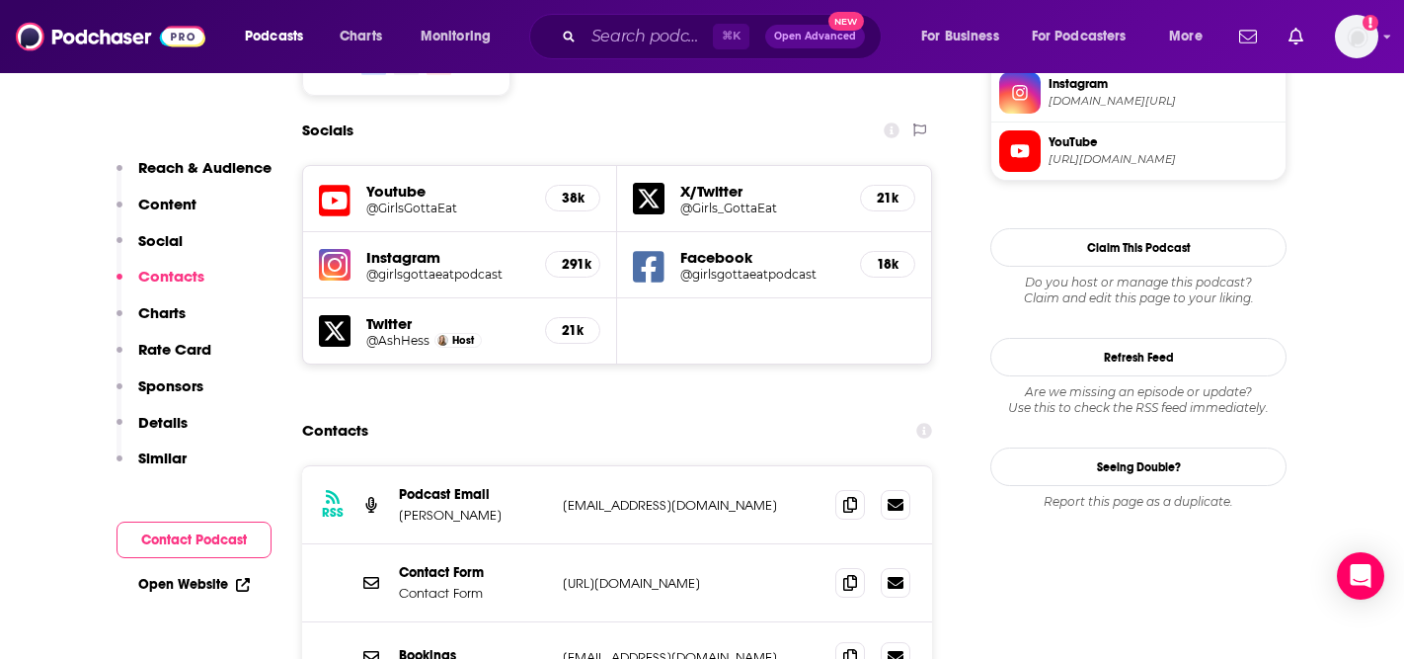
scroll to position [1863, 0]
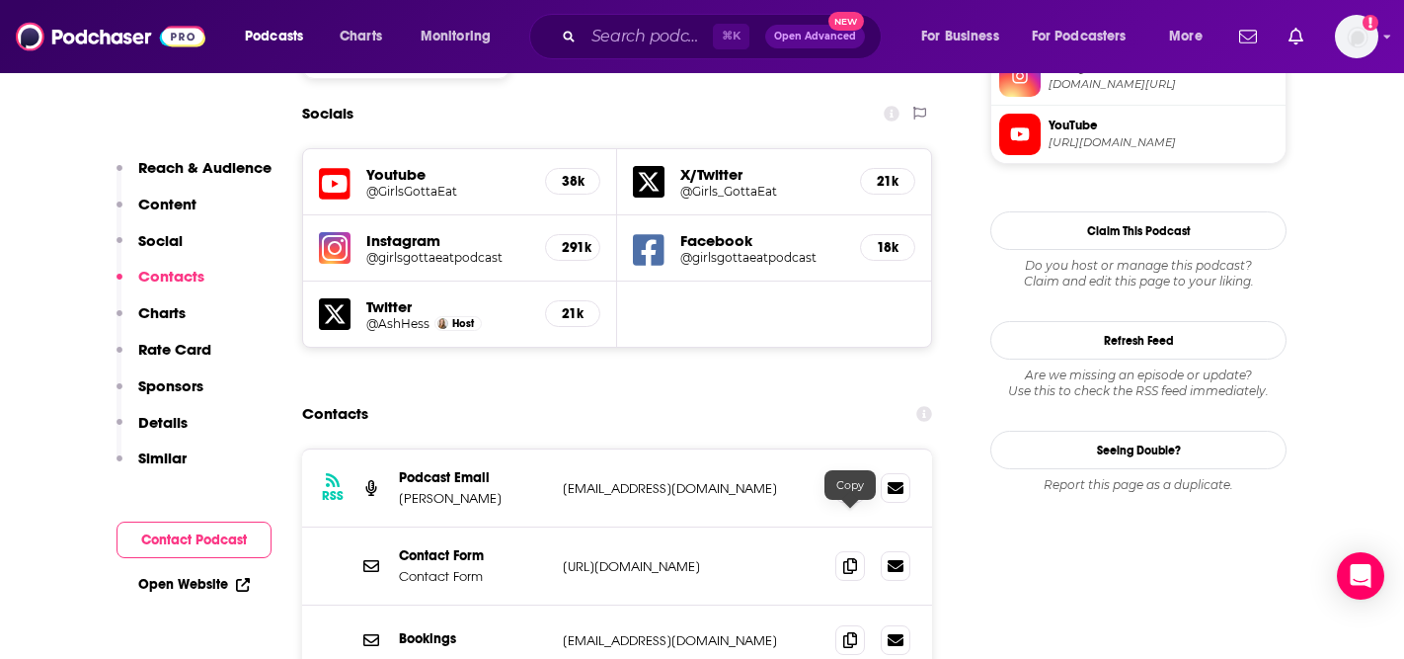
click at [865, 625] on div at bounding box center [873, 640] width 75 height 30
click at [860, 624] on span at bounding box center [851, 639] width 30 height 30
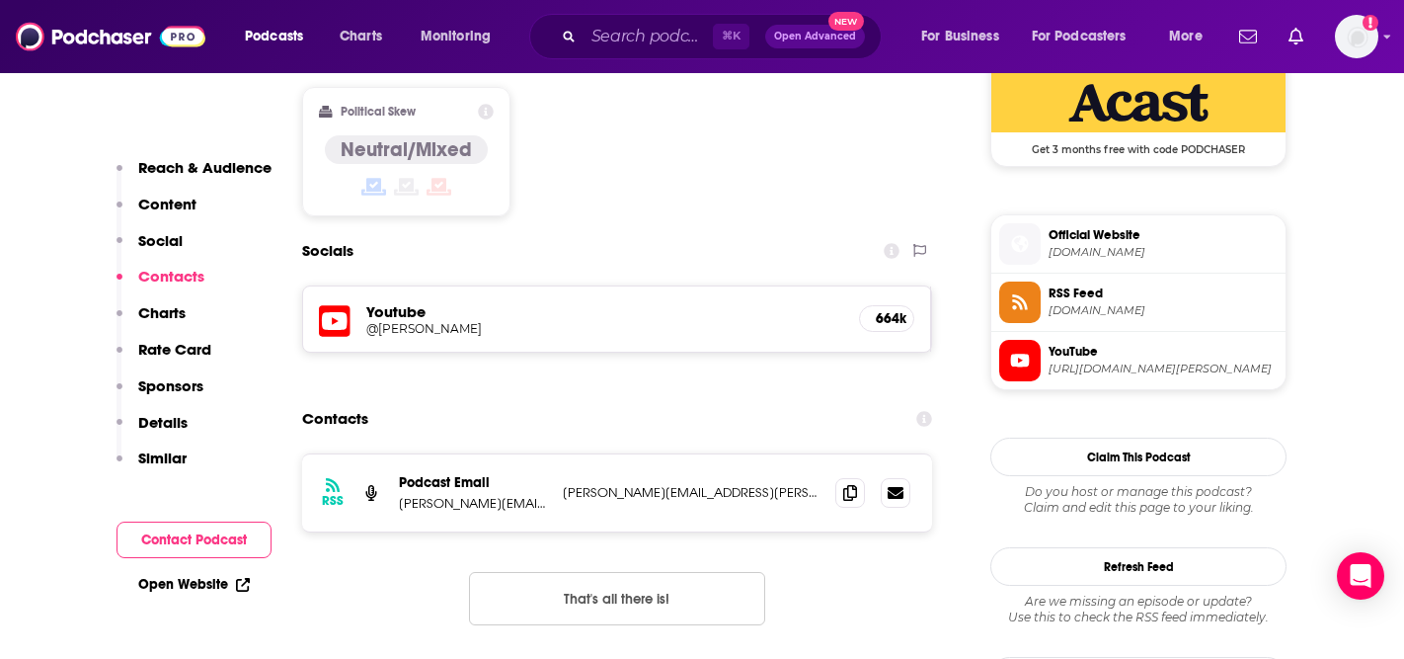
scroll to position [1651, 0]
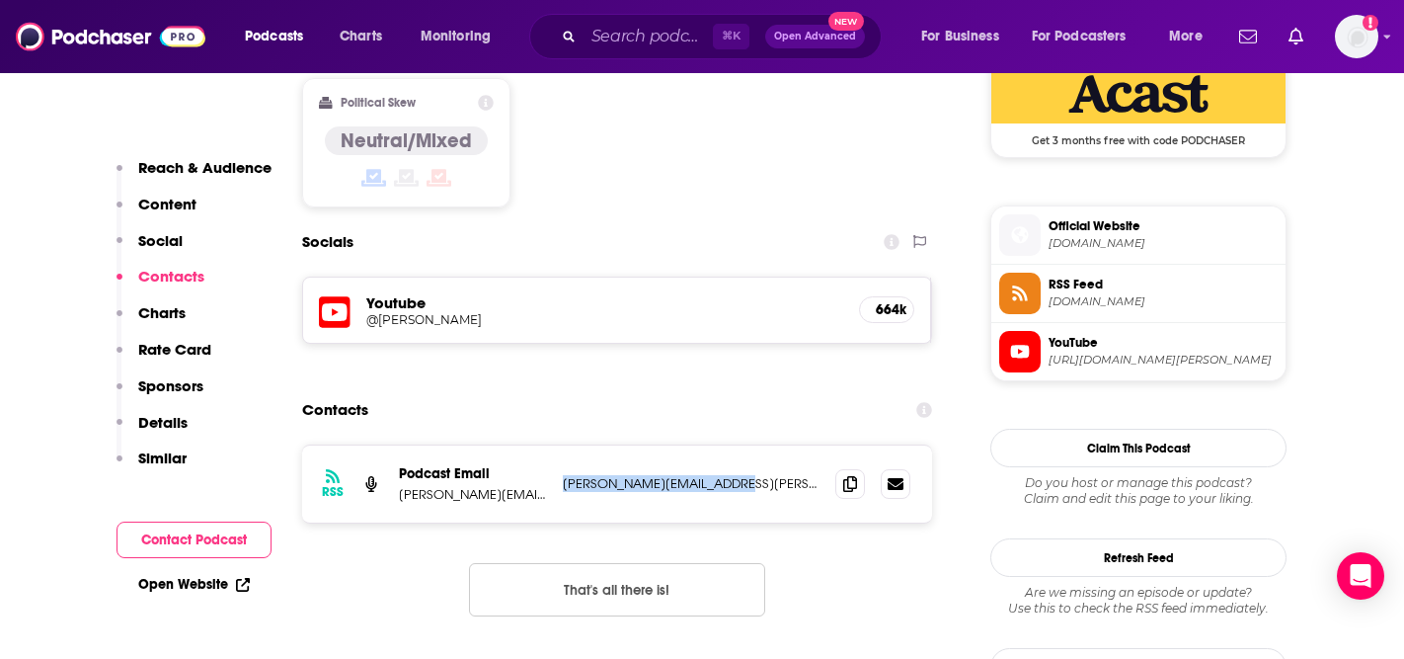
drag, startPoint x: 748, startPoint y: 403, endPoint x: 565, endPoint y: 409, distance: 182.8
click at [565, 475] on p "sophie@grace-beverley.com" at bounding box center [691, 483] width 257 height 17
copy p "sophie@grace-beverley.com"
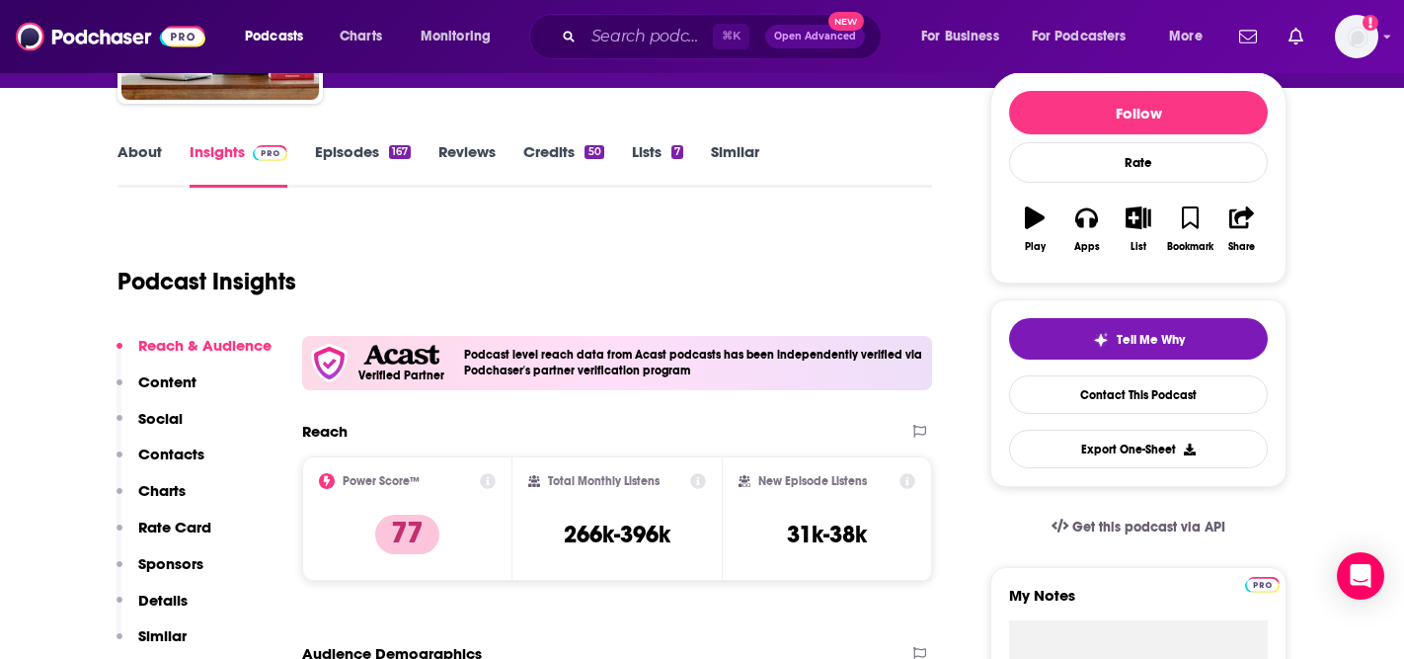
scroll to position [0, 0]
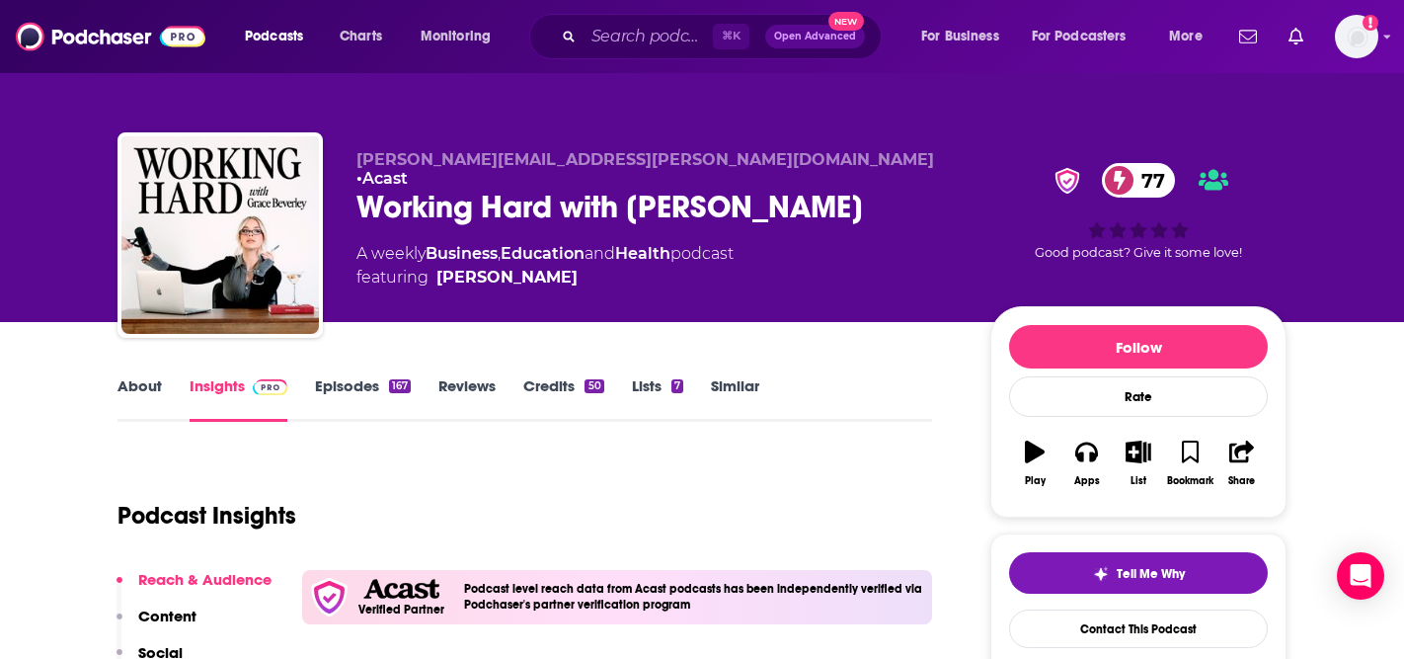
drag, startPoint x: 860, startPoint y: 191, endPoint x: 341, endPoint y: 191, distance: 519.5
click at [341, 191] on div "sophie@grace-beverley.com • Acast Working Hard with Grace Beverley 77 A weekly …" at bounding box center [702, 238] width 1169 height 213
copy h2 "Working Hard with Grace Beverley"
click at [119, 381] on link "About" at bounding box center [140, 398] width 44 height 45
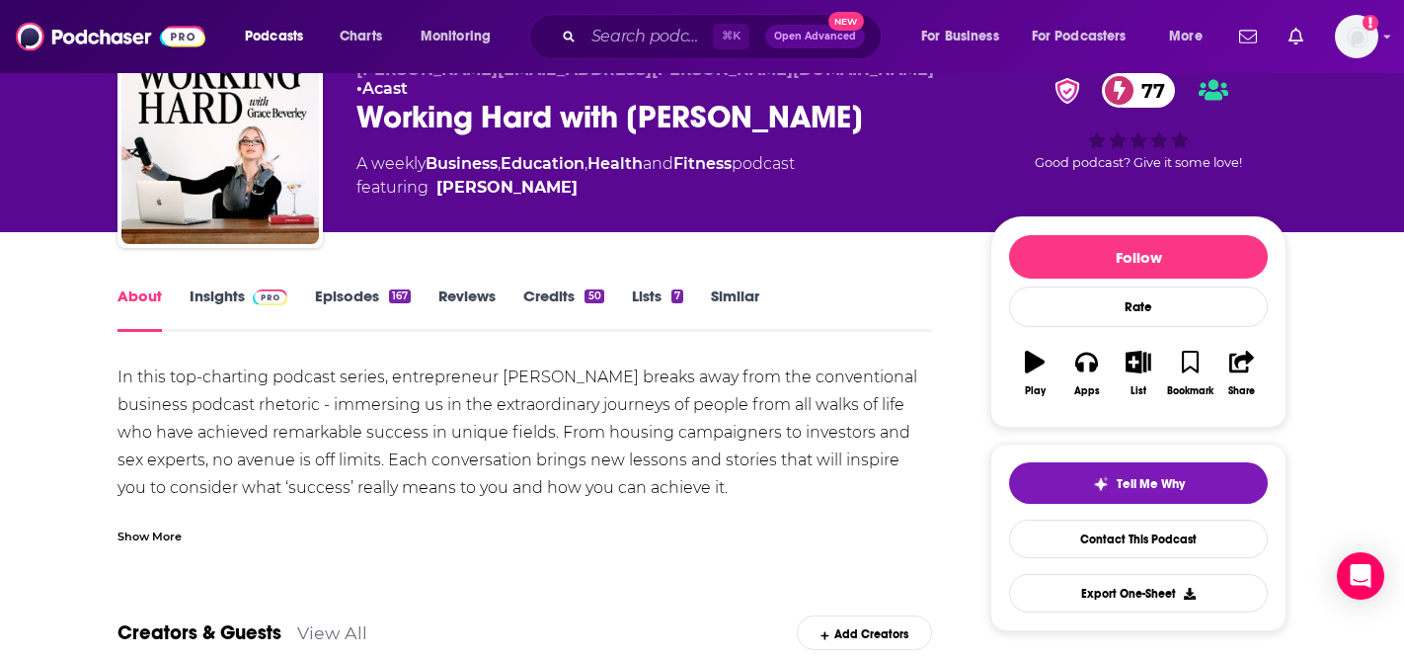
scroll to position [92, 0]
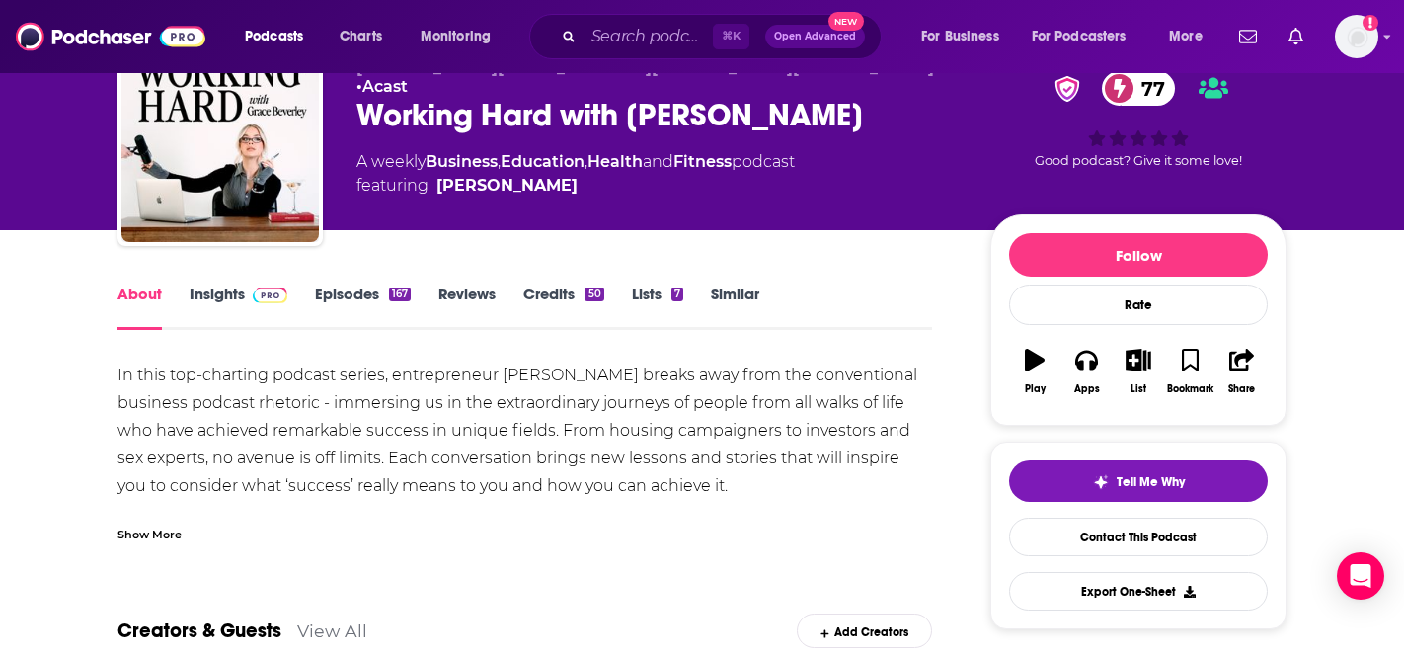
click at [168, 529] on div "Show More" at bounding box center [150, 532] width 64 height 19
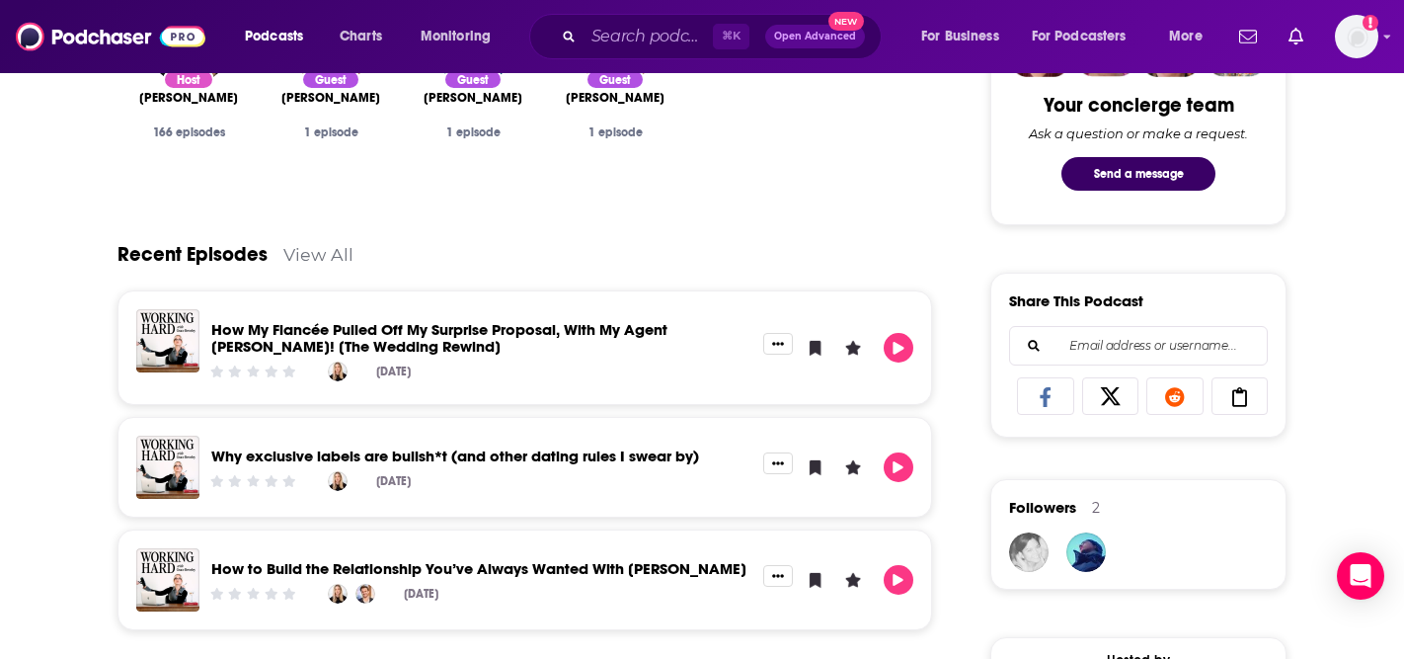
scroll to position [1065, 0]
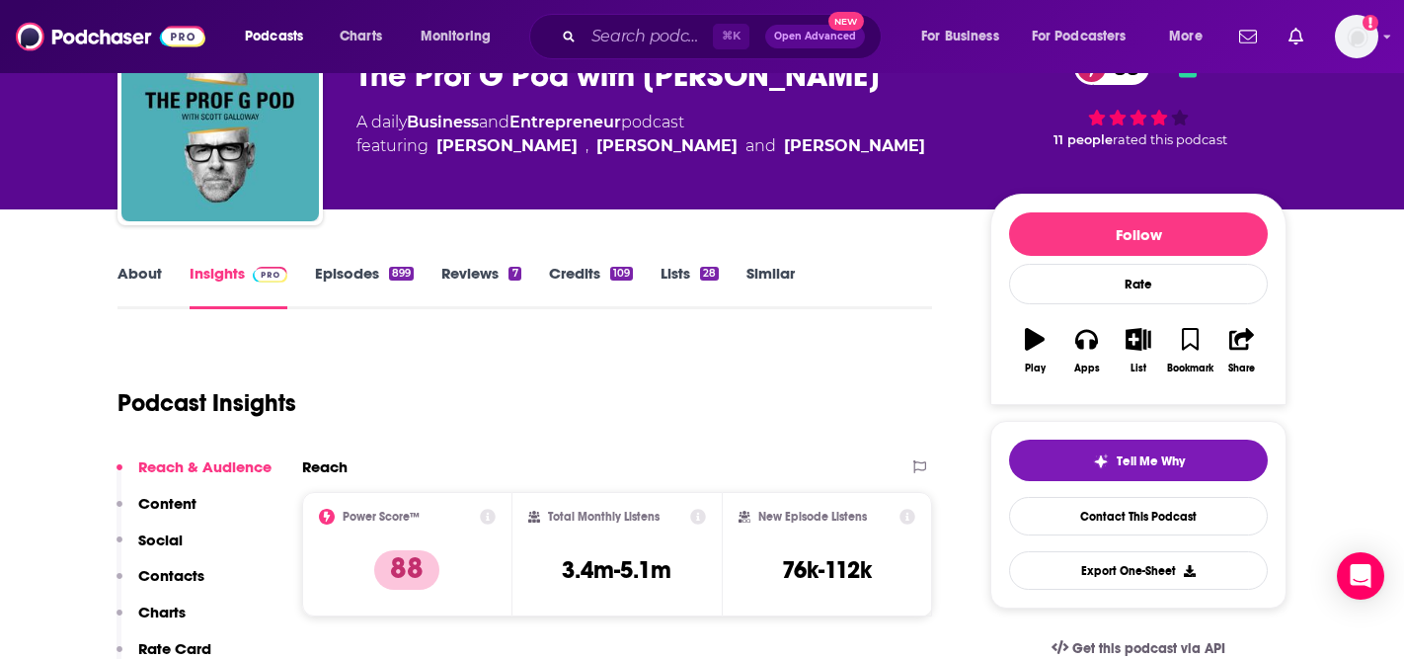
scroll to position [49, 0]
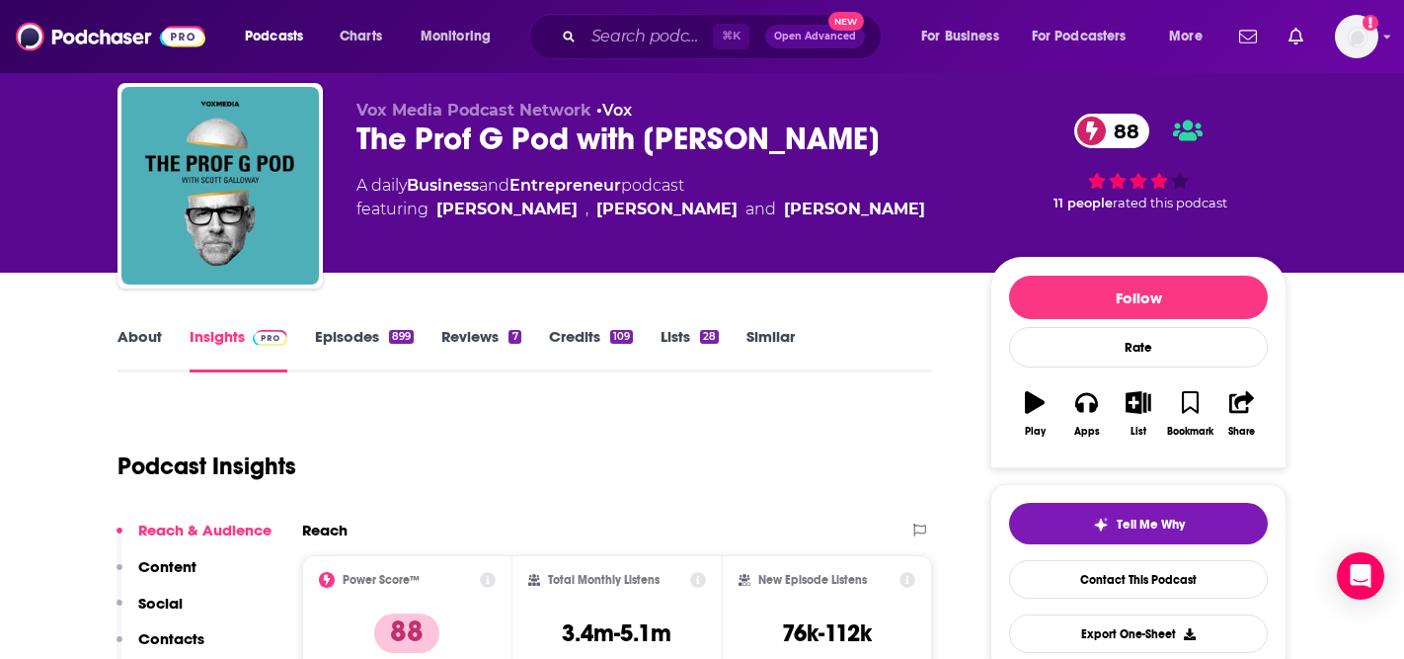
drag, startPoint x: 885, startPoint y: 137, endPoint x: 362, endPoint y: 141, distance: 522.5
click at [362, 141] on div "The Prof G Pod with [PERSON_NAME] 88" at bounding box center [658, 139] width 602 height 39
copy h2 "The Prof G Pod with [PERSON_NAME]"
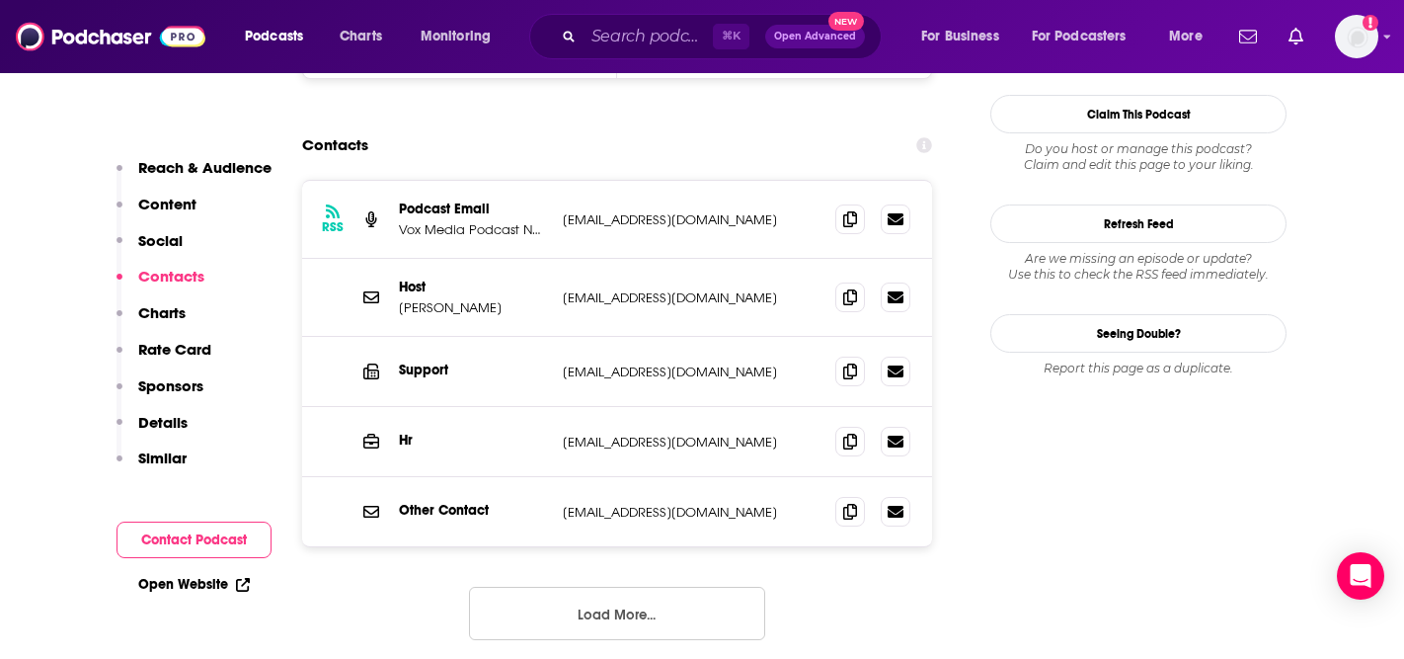
scroll to position [2119, 0]
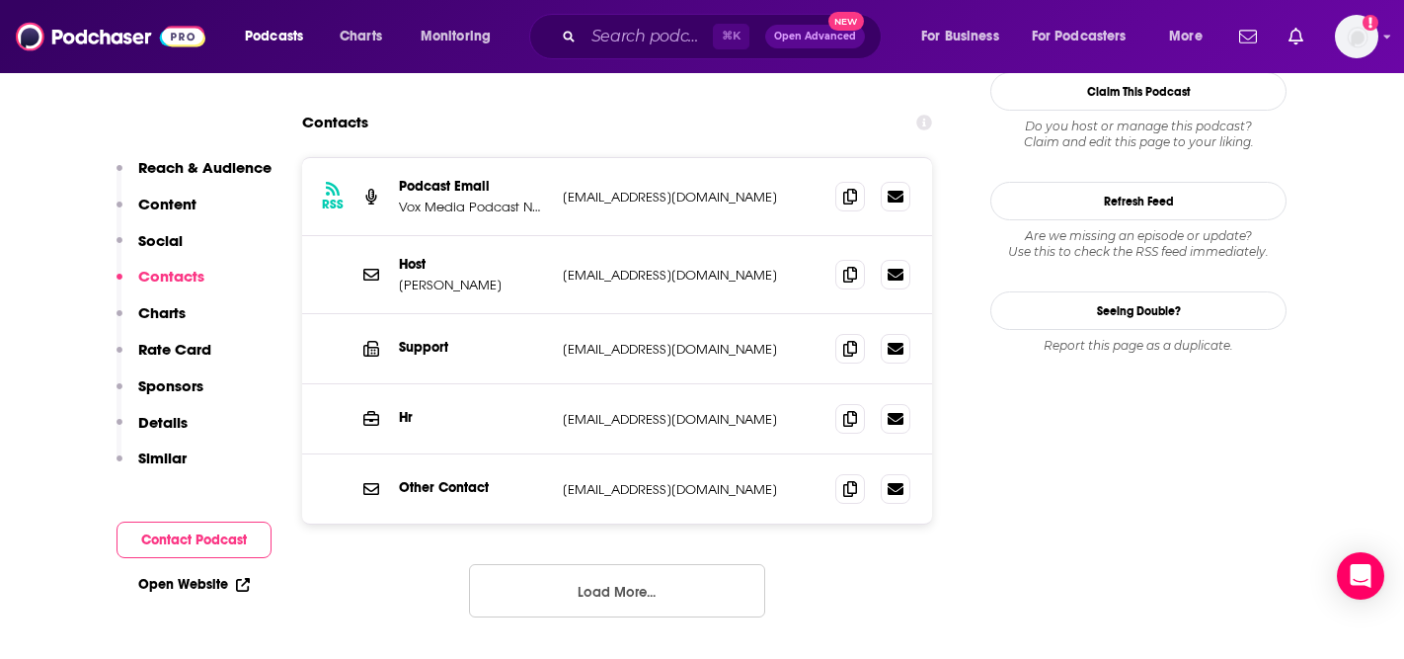
click at [547, 531] on div "RSS Podcast Email Vox Media Podcast Network [EMAIL_ADDRESS][DOMAIN_NAME] [EMAIL…" at bounding box center [617, 403] width 630 height 492
click at [532, 564] on button "Load More..." at bounding box center [617, 590] width 296 height 53
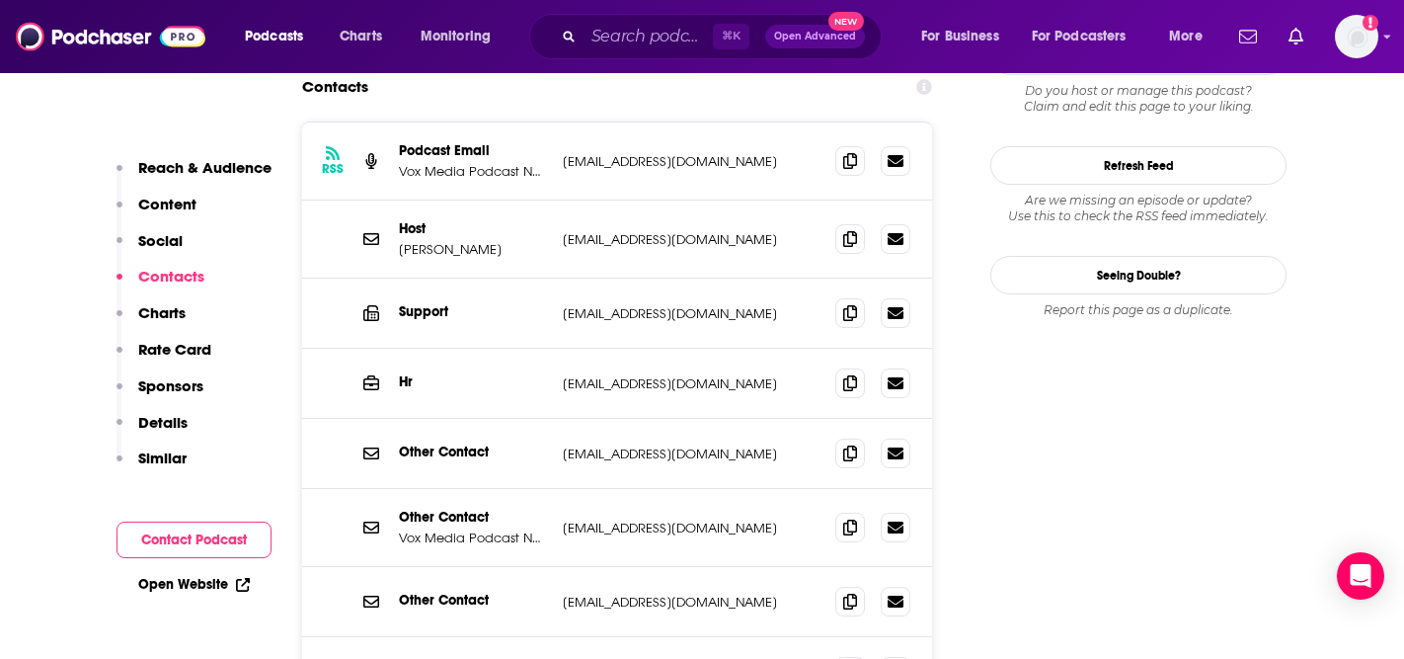
scroll to position [2075, 0]
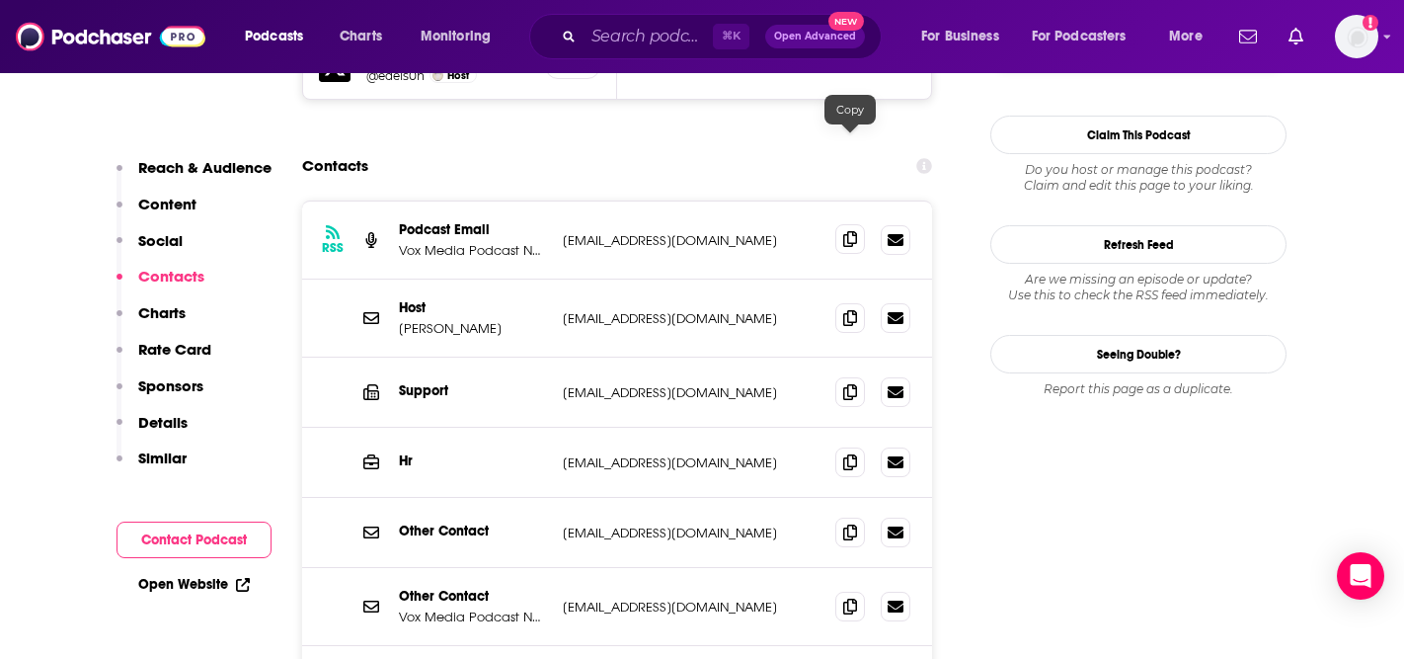
click at [845, 231] on icon at bounding box center [850, 239] width 14 height 16
click at [851, 309] on icon at bounding box center [850, 317] width 14 height 16
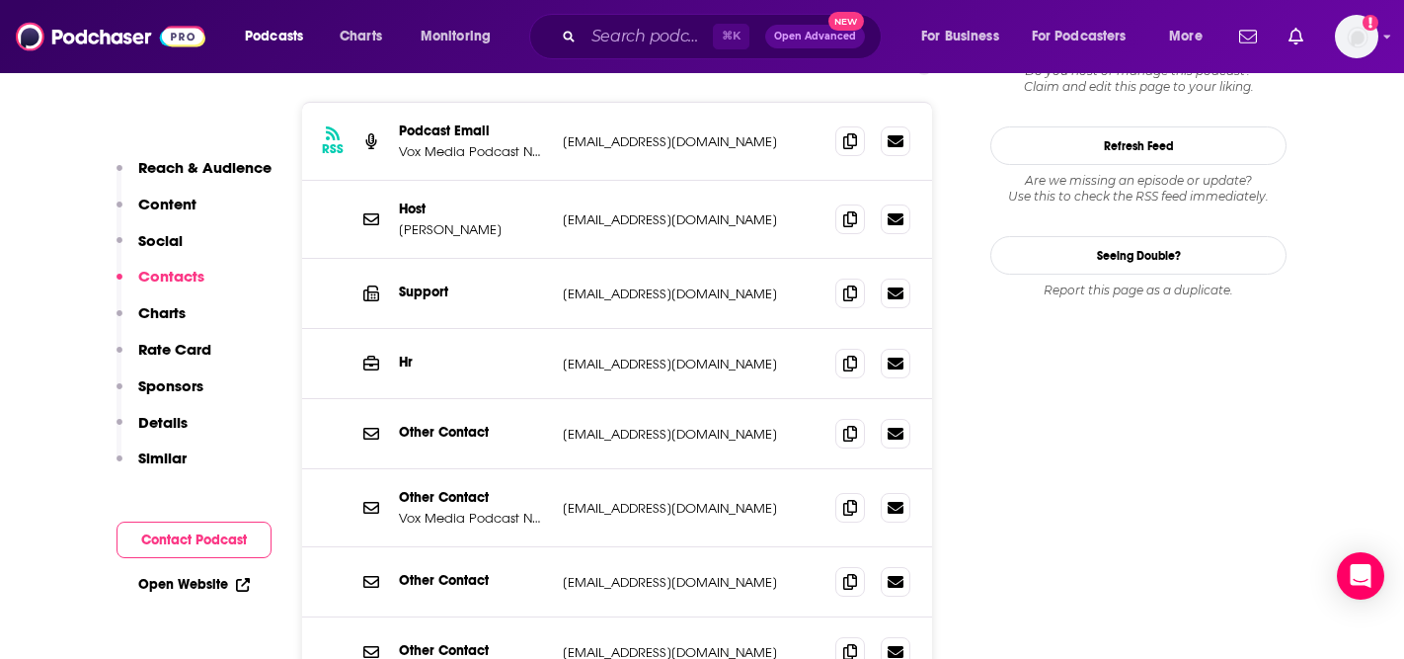
scroll to position [2178, 0]
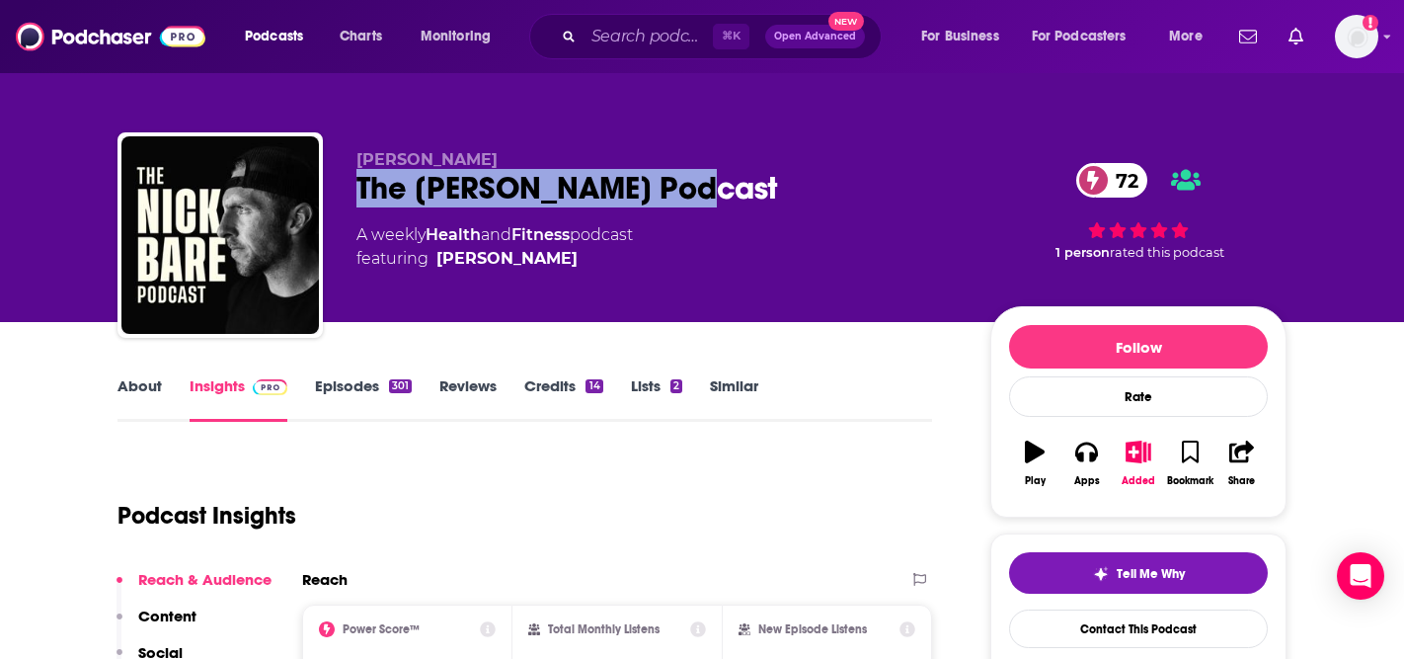
drag, startPoint x: 684, startPoint y: 193, endPoint x: 360, endPoint y: 191, distance: 324.0
click at [360, 191] on div "The [PERSON_NAME] Podcast 72" at bounding box center [658, 188] width 602 height 39
copy h2 "The [PERSON_NAME] Podcast"
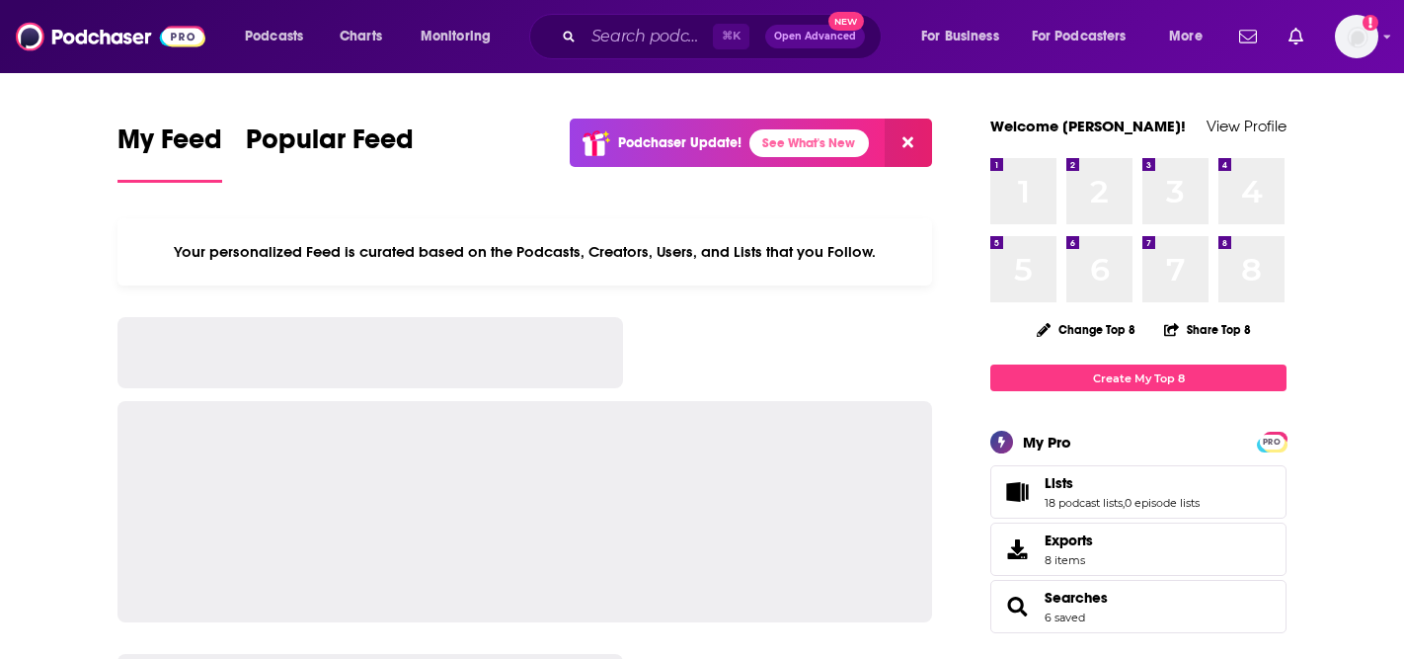
click at [633, 46] on input "Search podcasts, credits, & more..." at bounding box center [648, 37] width 129 height 32
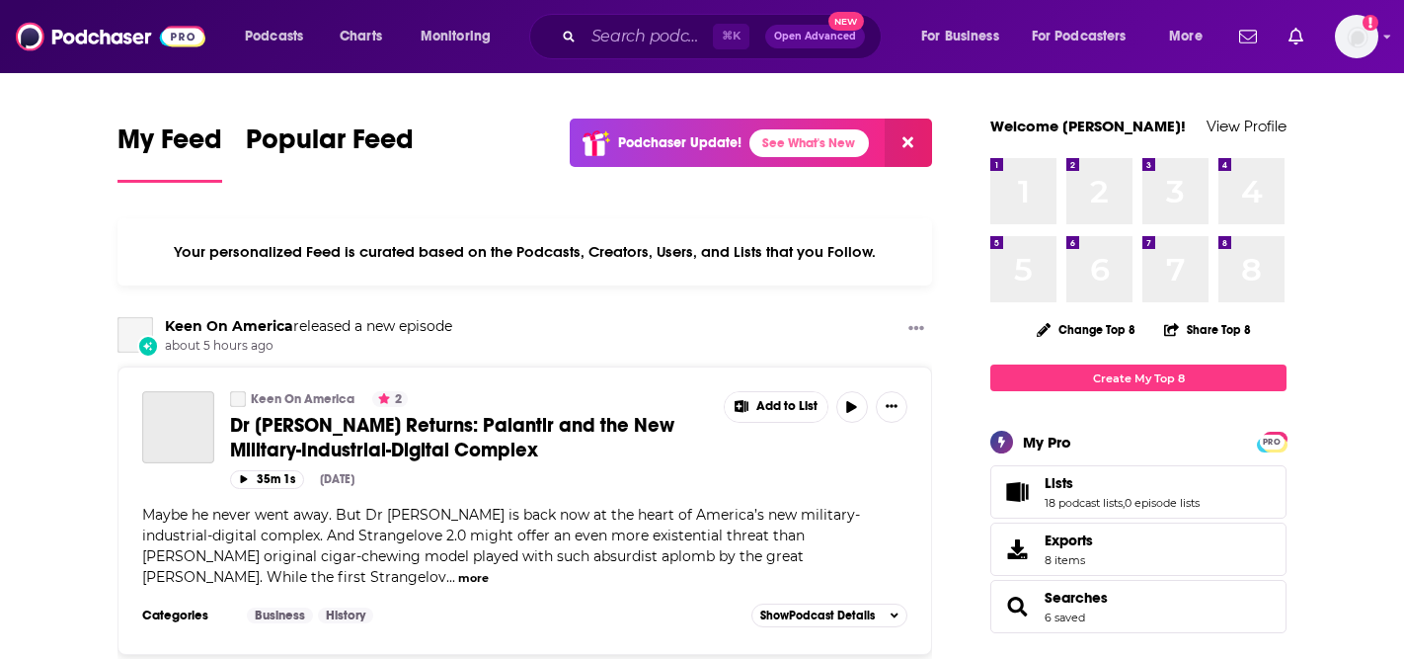
click at [633, 40] on input "Search podcasts, credits, & more..." at bounding box center [648, 37] width 129 height 32
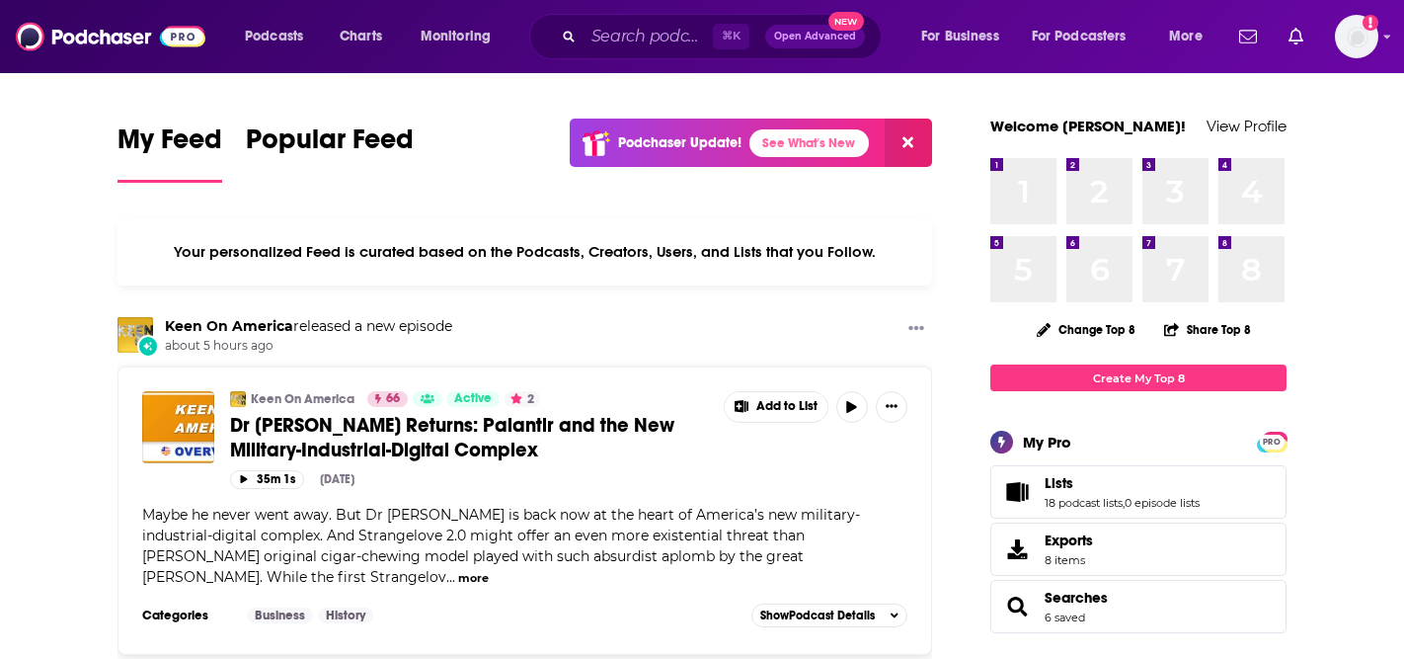
click at [632, 40] on input "Search podcasts, credits, & more..." at bounding box center [648, 37] width 129 height 32
click at [633, 32] on input "Search podcasts, credits, & more..." at bounding box center [648, 37] width 129 height 32
click at [632, 38] on input "Search podcasts, credits, & more..." at bounding box center [648, 37] width 129 height 32
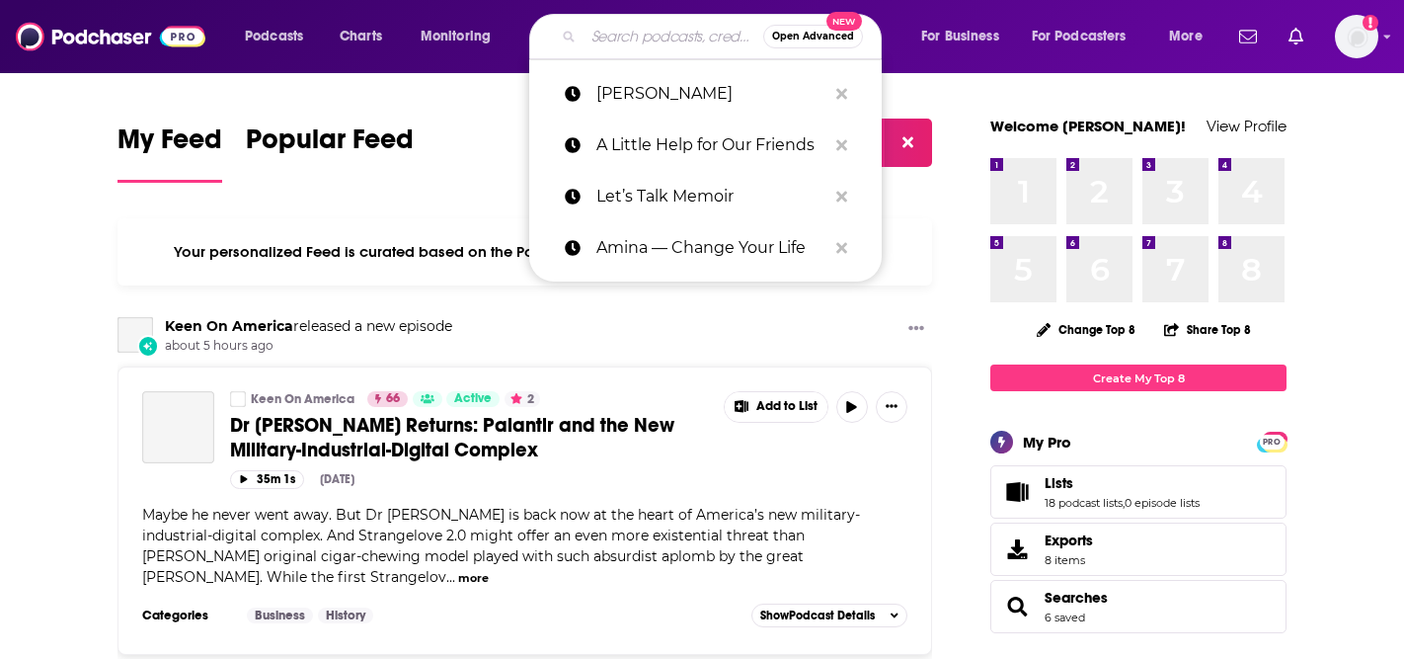
click at [636, 40] on input "Search podcasts, credits, & more..." at bounding box center [674, 37] width 180 height 32
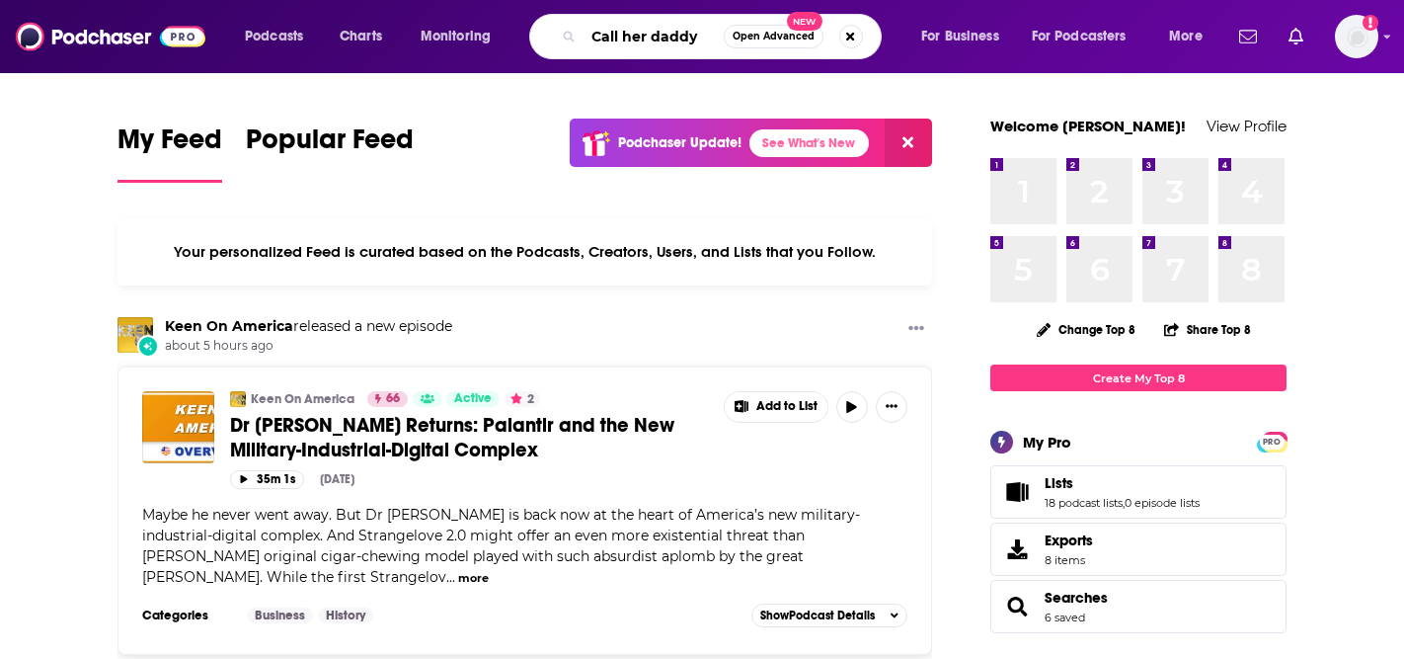
type input "Call her daddy"
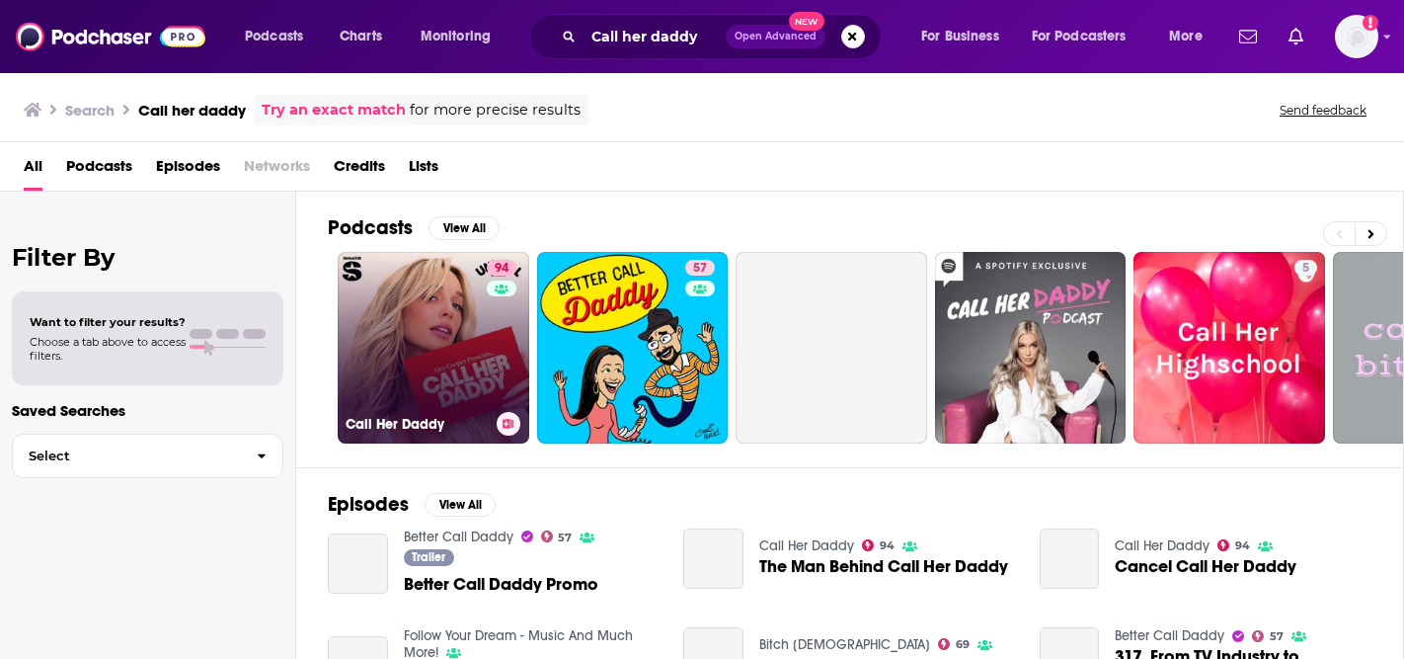
click at [433, 320] on link "94 Call Her Daddy" at bounding box center [434, 348] width 192 height 192
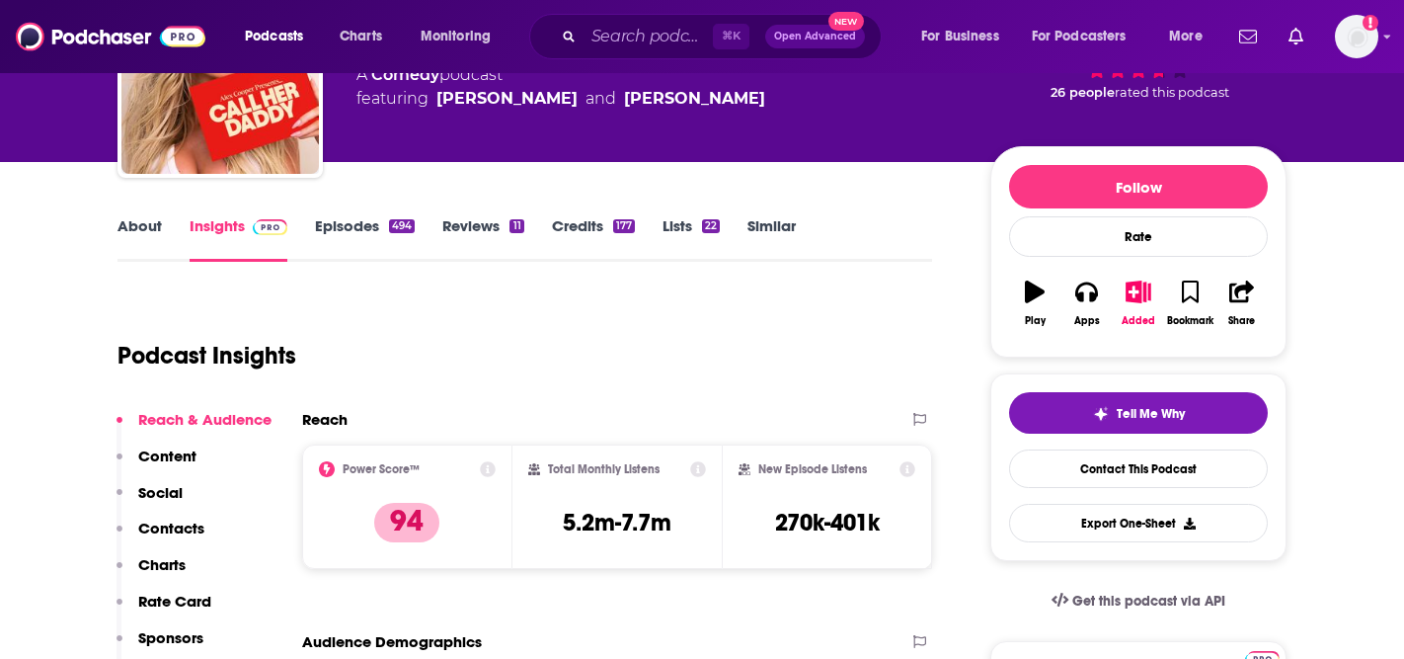
scroll to position [175, 0]
